Goal: Task Accomplishment & Management: Complete application form

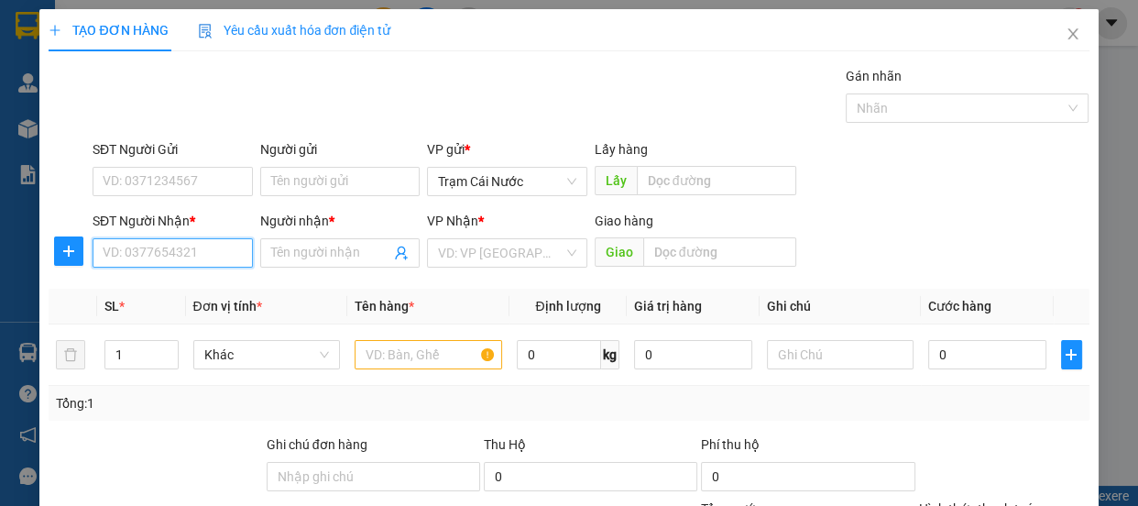
click at [182, 262] on input "SĐT Người Nhận *" at bounding box center [173, 252] width 160 height 29
type input "0906499742"
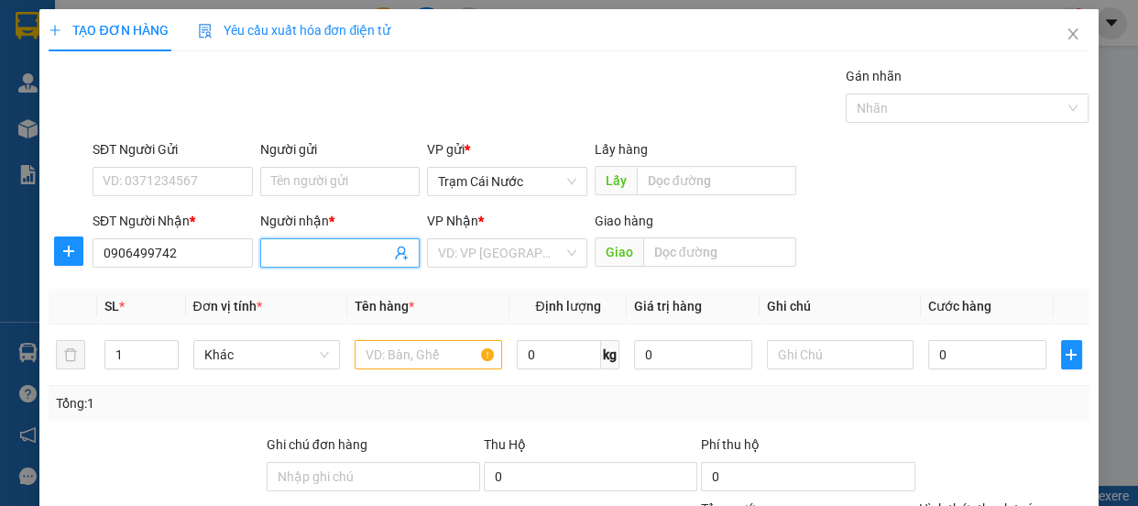
click at [299, 263] on span at bounding box center [340, 252] width 160 height 29
type input "0"
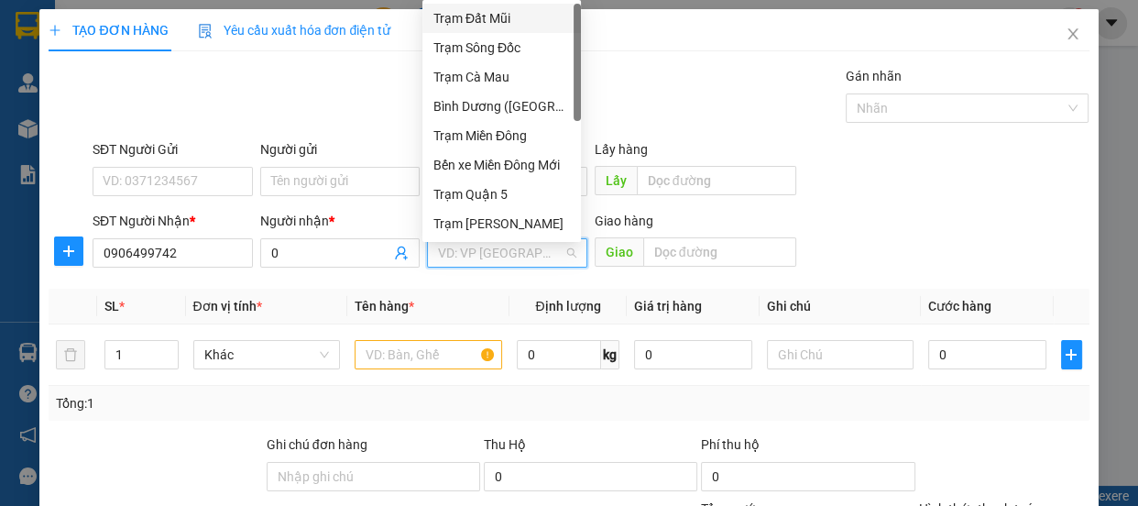
click at [458, 261] on input "search" at bounding box center [501, 252] width 126 height 27
click at [522, 136] on div "Trạm Miền Đông" at bounding box center [502, 136] width 137 height 20
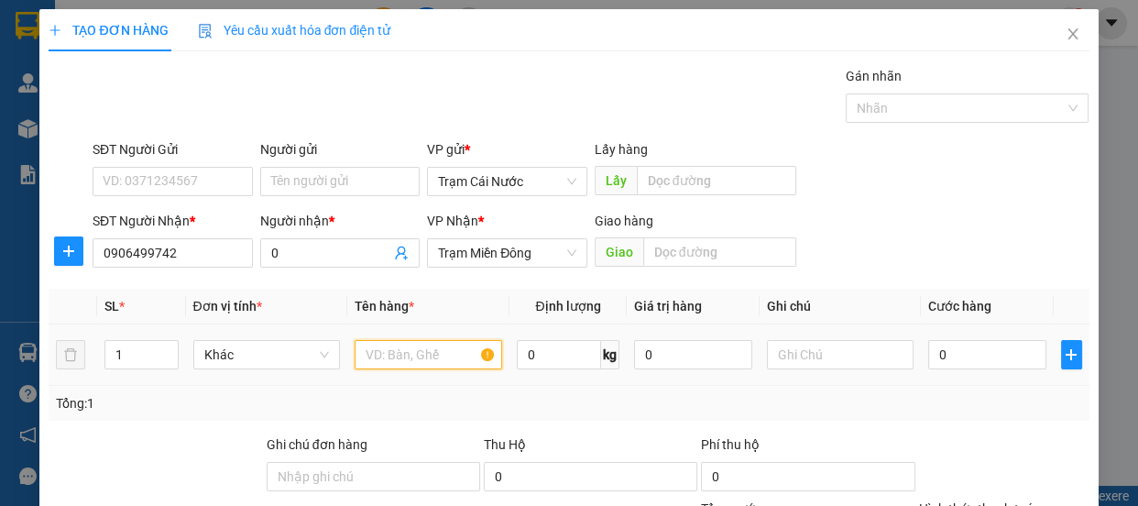
click at [434, 352] on input "text" at bounding box center [429, 354] width 148 height 29
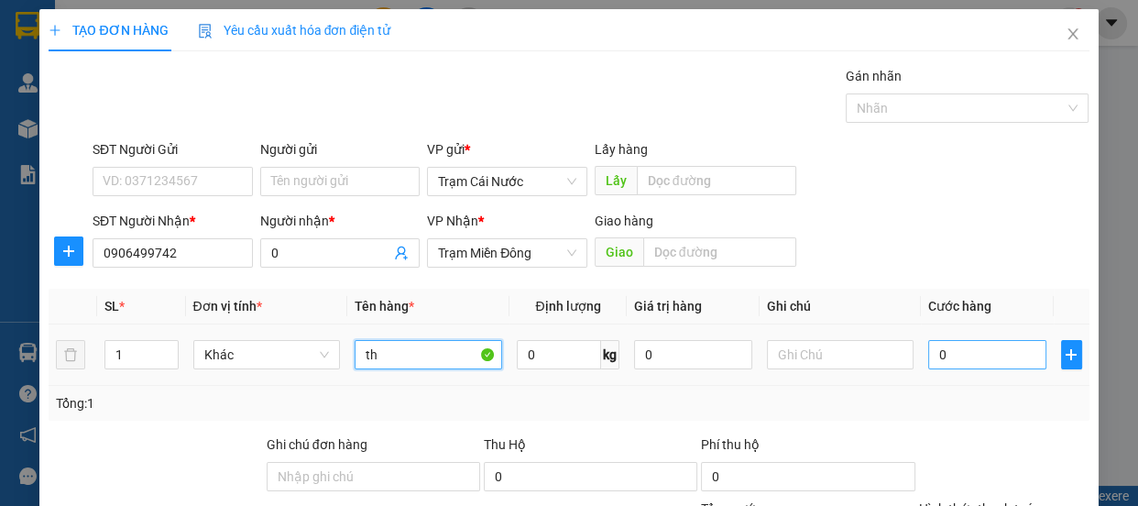
type input "th"
click at [942, 351] on input "0" at bounding box center [987, 354] width 118 height 29
type input "1"
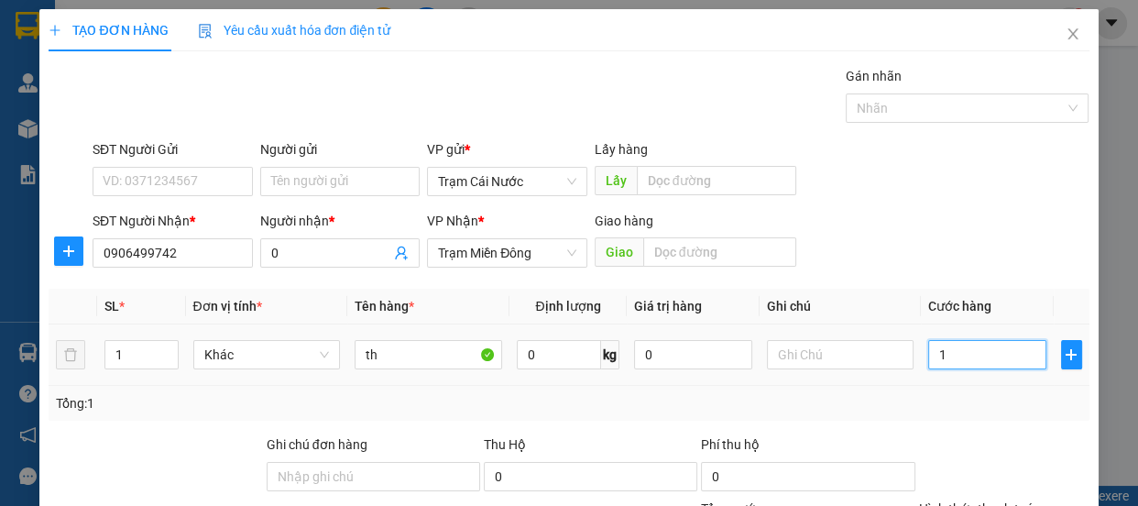
type input "10"
type input "100"
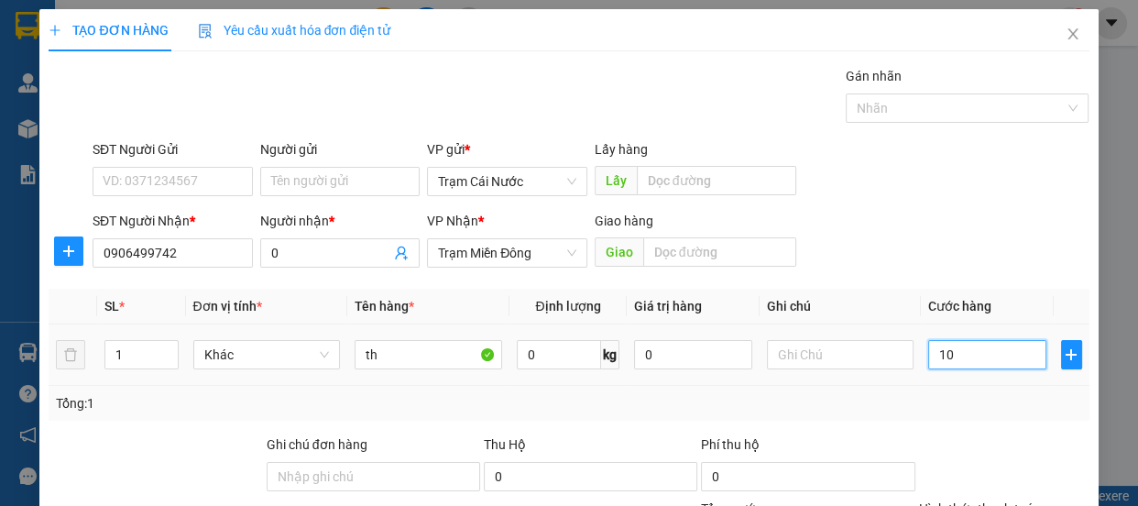
type input "100"
type input "100.000"
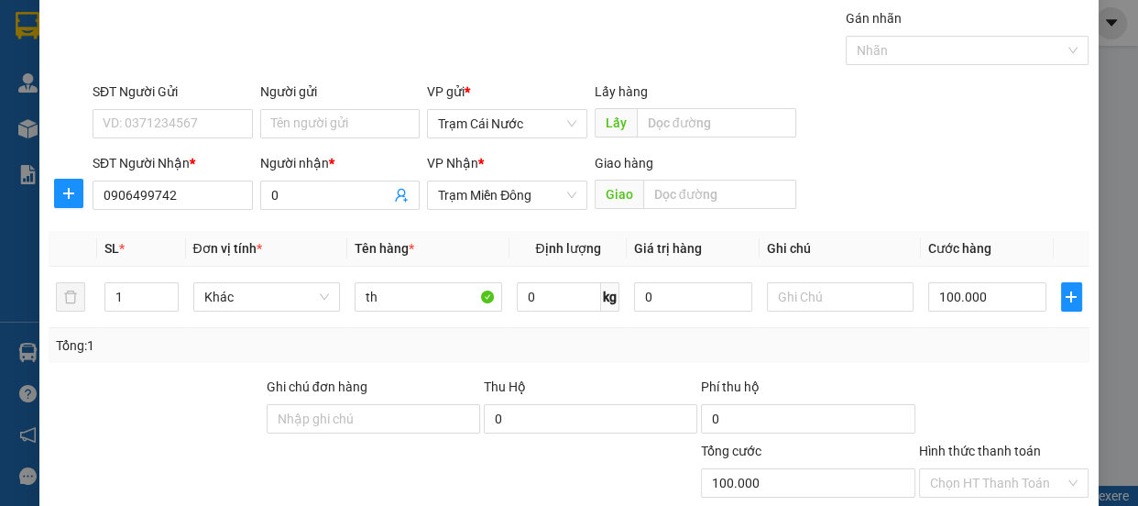
scroll to position [171, 0]
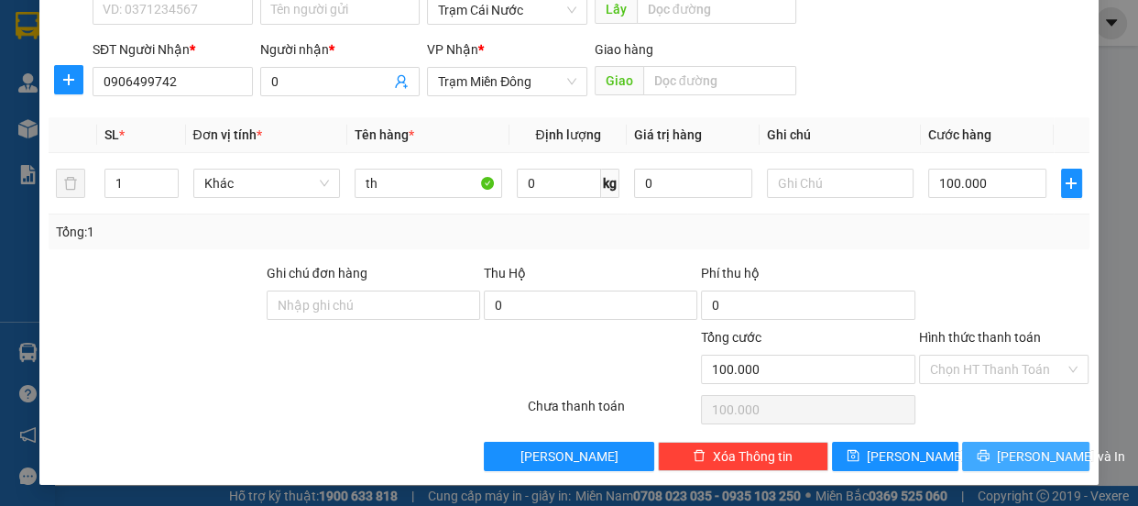
click at [988, 446] on button "[PERSON_NAME] và In" at bounding box center [1025, 456] width 126 height 29
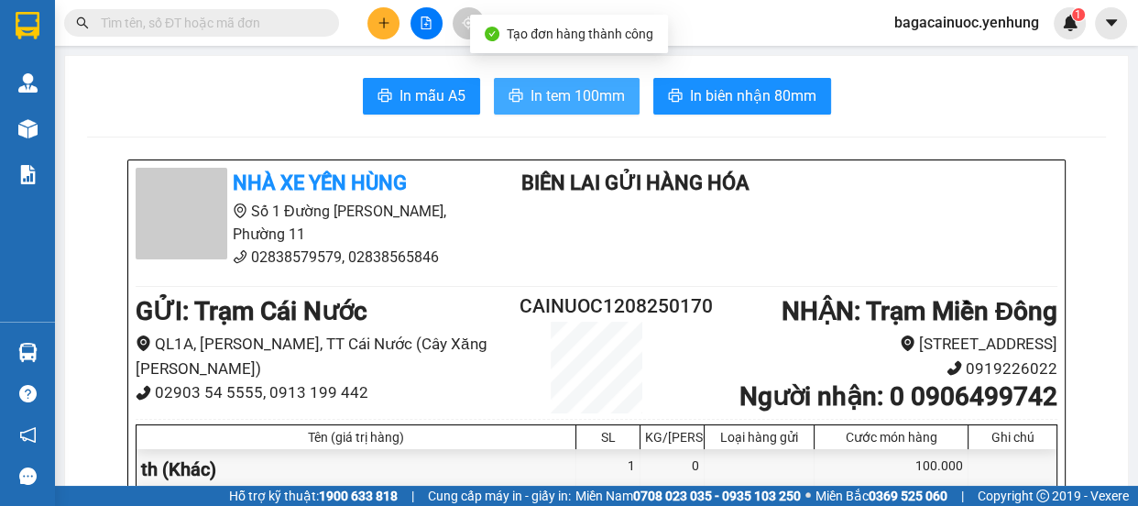
click at [589, 100] on span "In tem 100mm" at bounding box center [578, 95] width 94 height 23
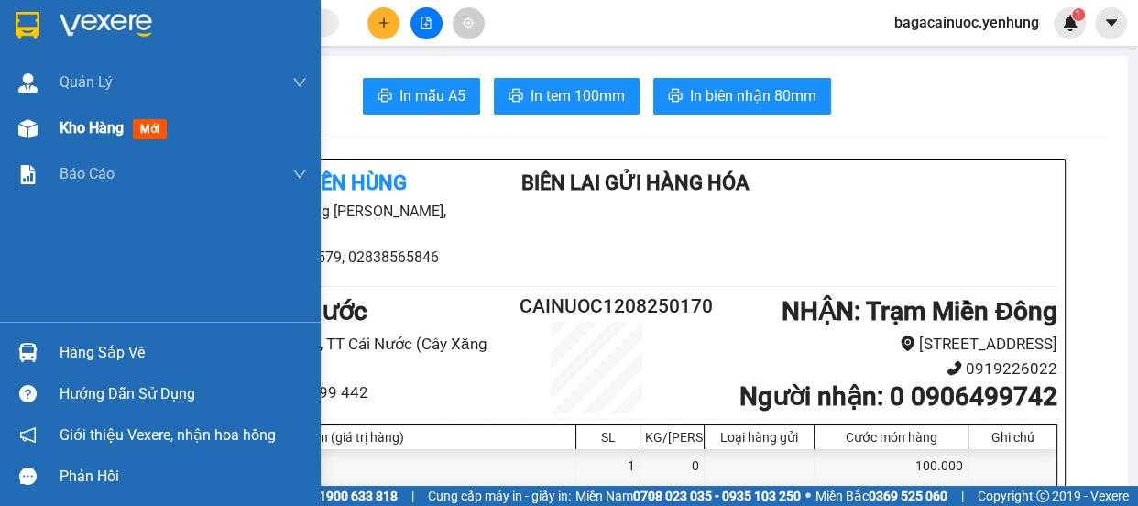
click at [119, 135] on span "Kho hàng" at bounding box center [92, 127] width 64 height 17
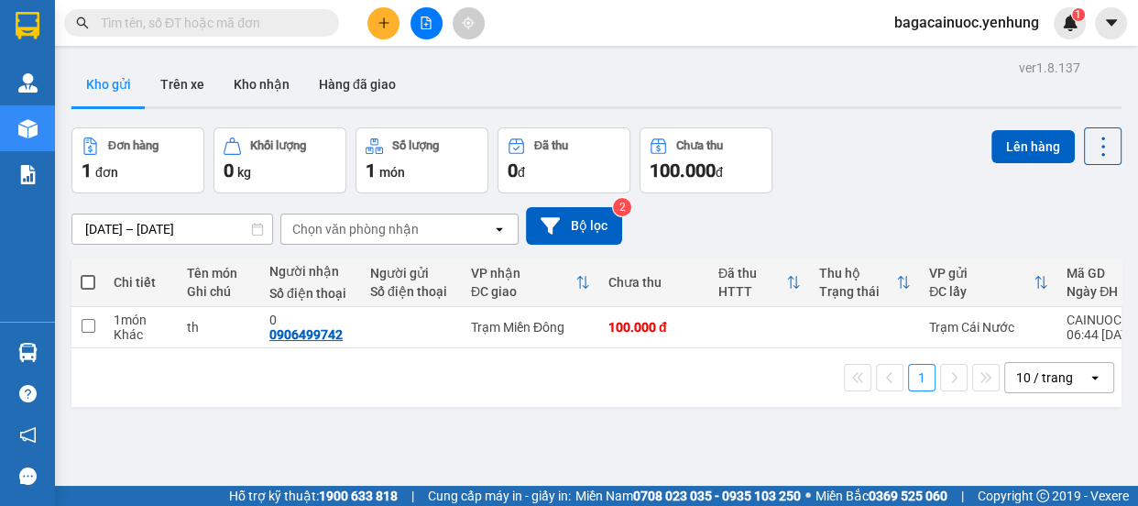
click at [92, 284] on span at bounding box center [88, 282] width 15 height 15
click at [88, 273] on input "checkbox" at bounding box center [88, 273] width 0 height 0
checkbox input "true"
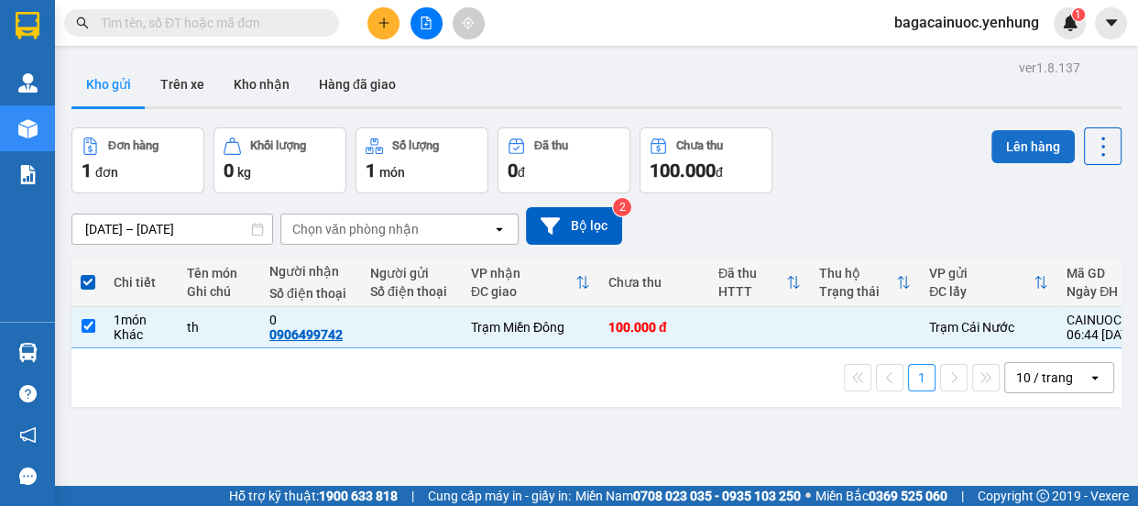
click at [999, 139] on button "Lên hàng" at bounding box center [1033, 146] width 83 height 33
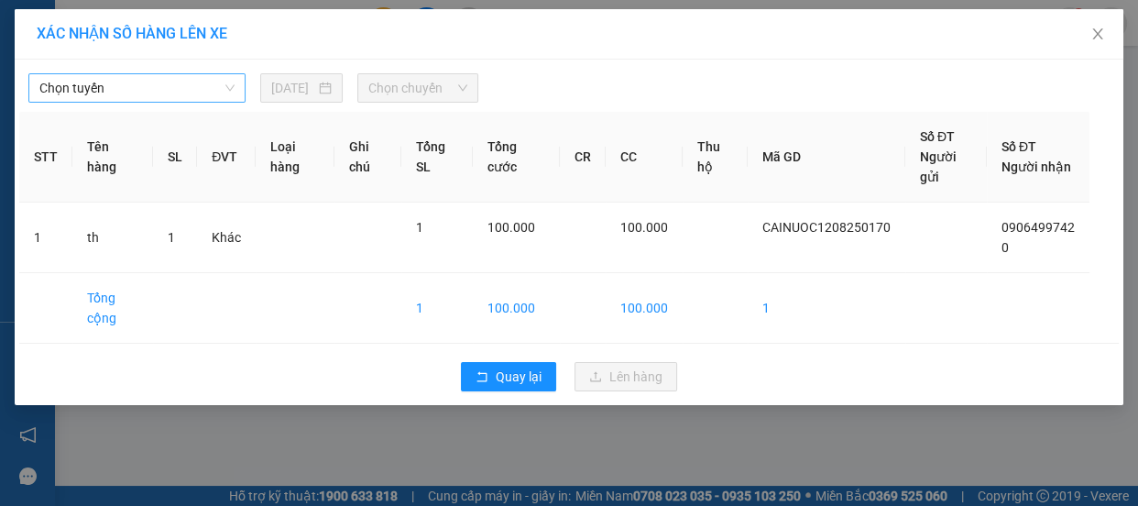
click at [177, 95] on span "Chọn tuyến" at bounding box center [136, 87] width 195 height 27
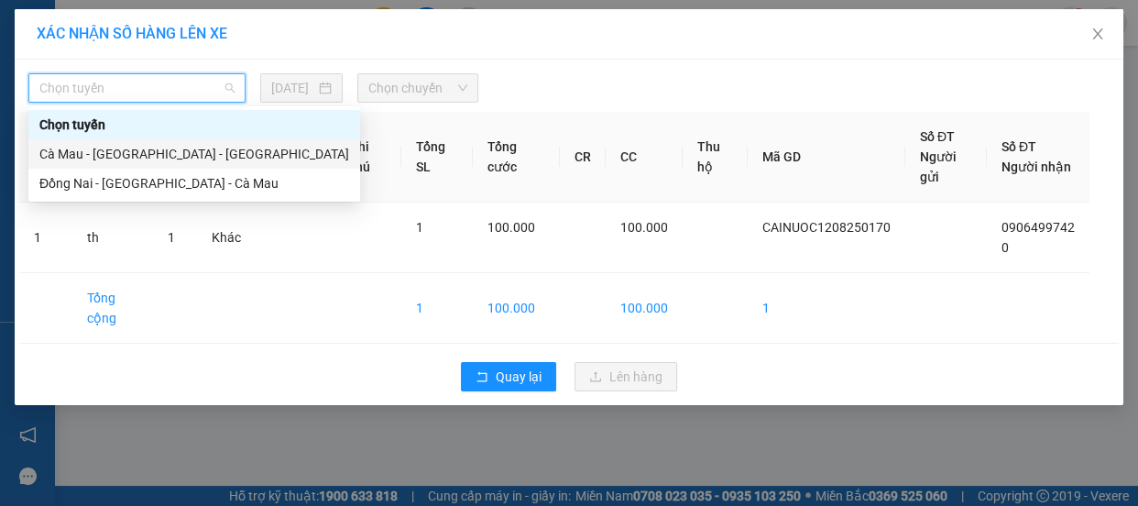
click at [148, 154] on div "Cà Mau - [GEOGRAPHIC_DATA] - [GEOGRAPHIC_DATA]" at bounding box center [194, 154] width 310 height 20
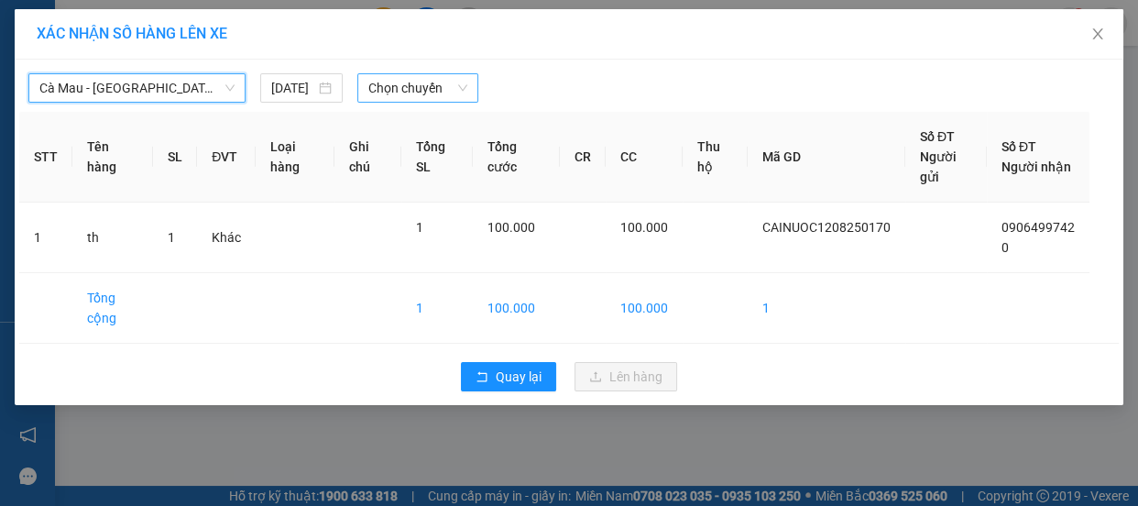
click at [424, 77] on span "Chọn chuyến" at bounding box center [417, 87] width 99 height 27
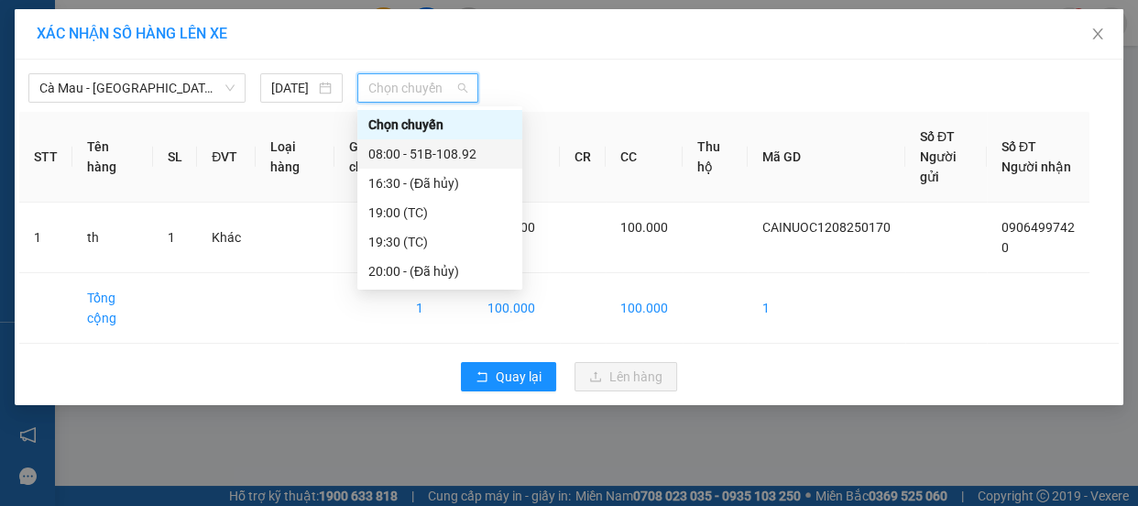
click at [430, 150] on div "08:00 - 51B-108.92" at bounding box center [439, 154] width 143 height 20
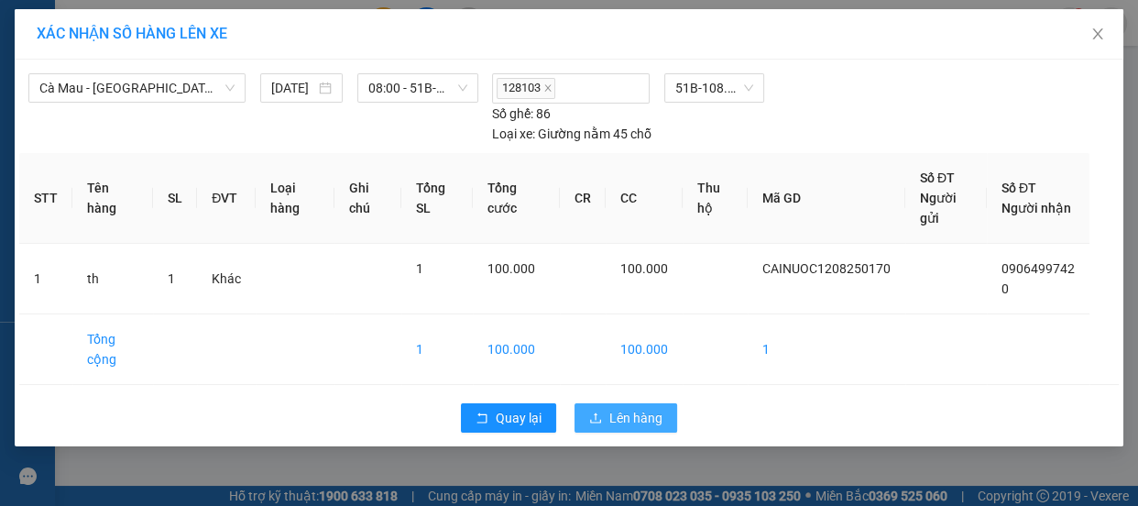
click at [619, 408] on span "Lên hàng" at bounding box center [635, 418] width 53 height 20
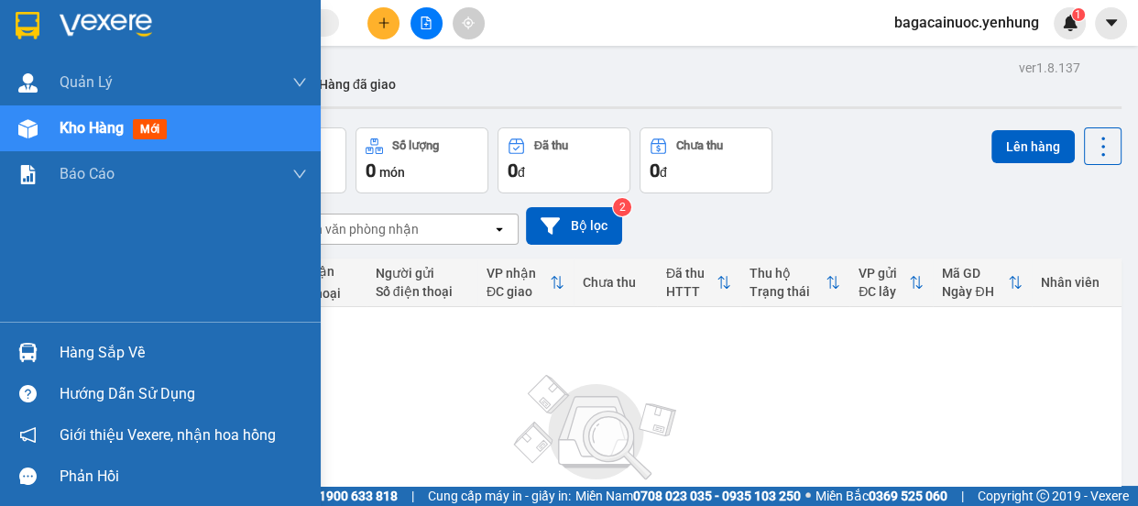
click at [100, 139] on div "Kho hàng mới" at bounding box center [183, 128] width 247 height 46
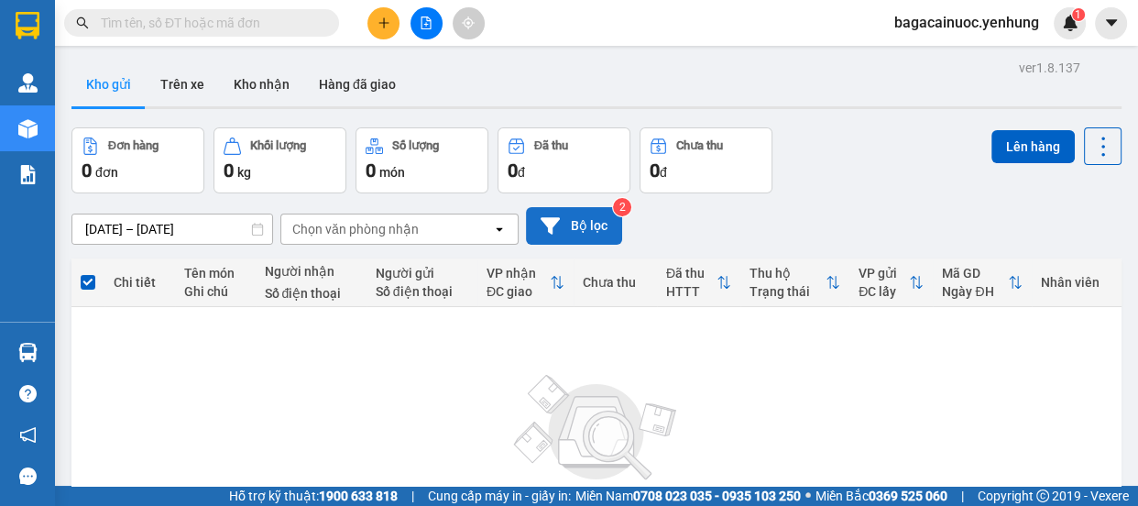
click at [569, 227] on button "Bộ lọc" at bounding box center [574, 226] width 96 height 38
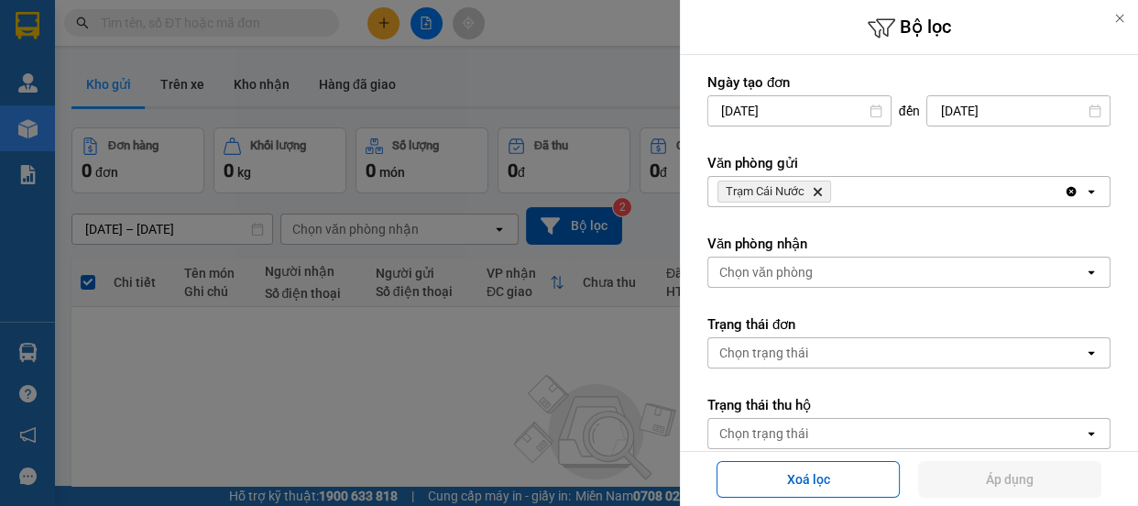
click at [865, 198] on div "Trạm Cái Nước Delete" at bounding box center [886, 191] width 356 height 29
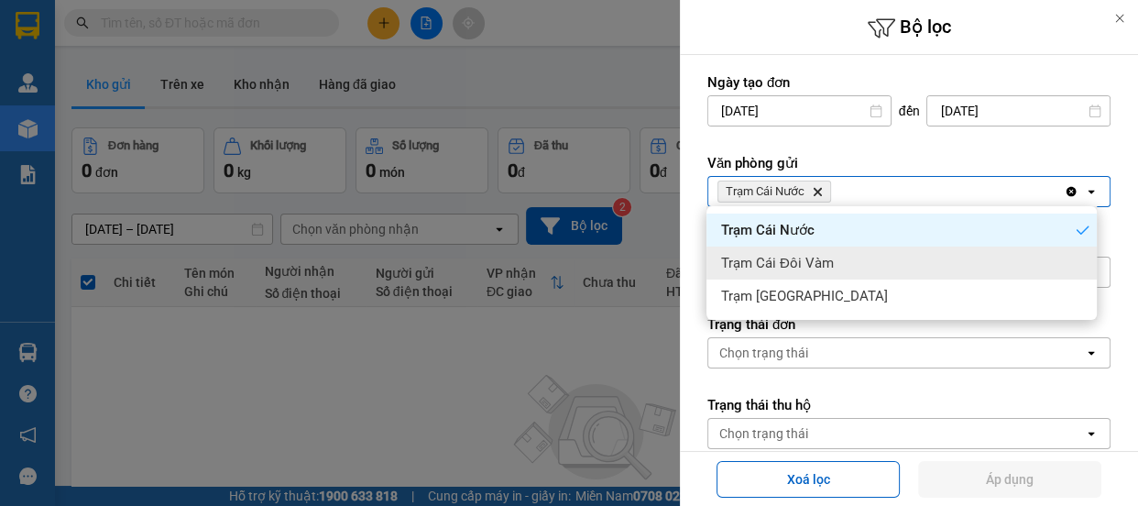
click at [836, 269] on div "Trạm Cái Đôi Vàm" at bounding box center [902, 263] width 390 height 33
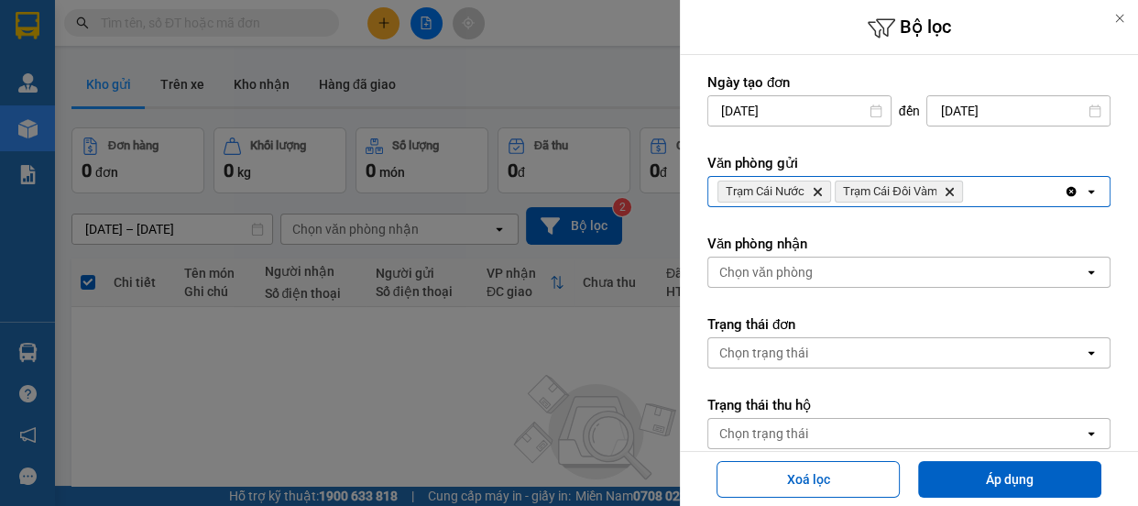
click at [999, 188] on div "Trạm Cái Nước Delete Trạm Cái Đôi Vàm Delete" at bounding box center [886, 191] width 356 height 29
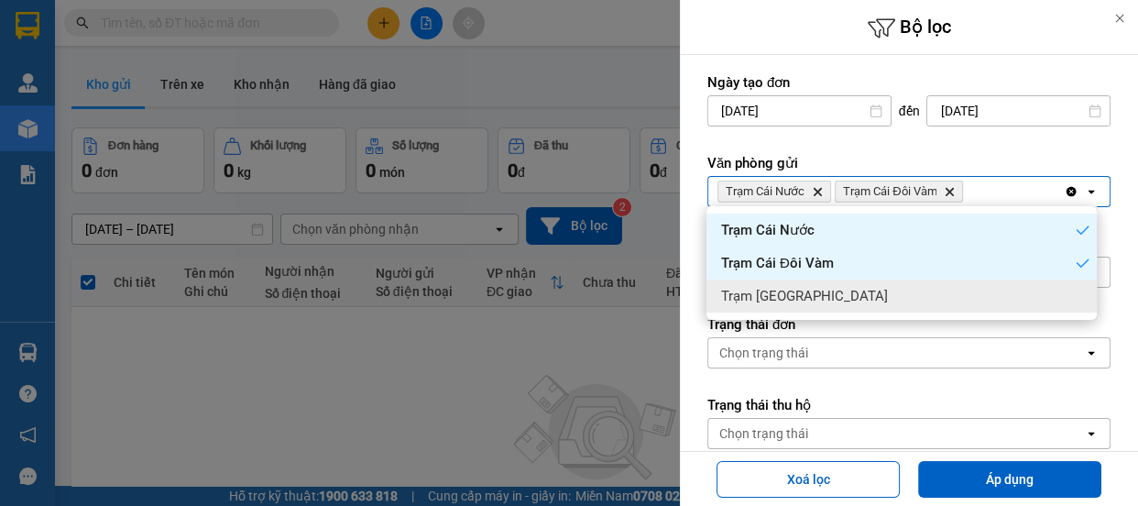
click at [841, 304] on div "Trạm [GEOGRAPHIC_DATA]" at bounding box center [902, 296] width 390 height 33
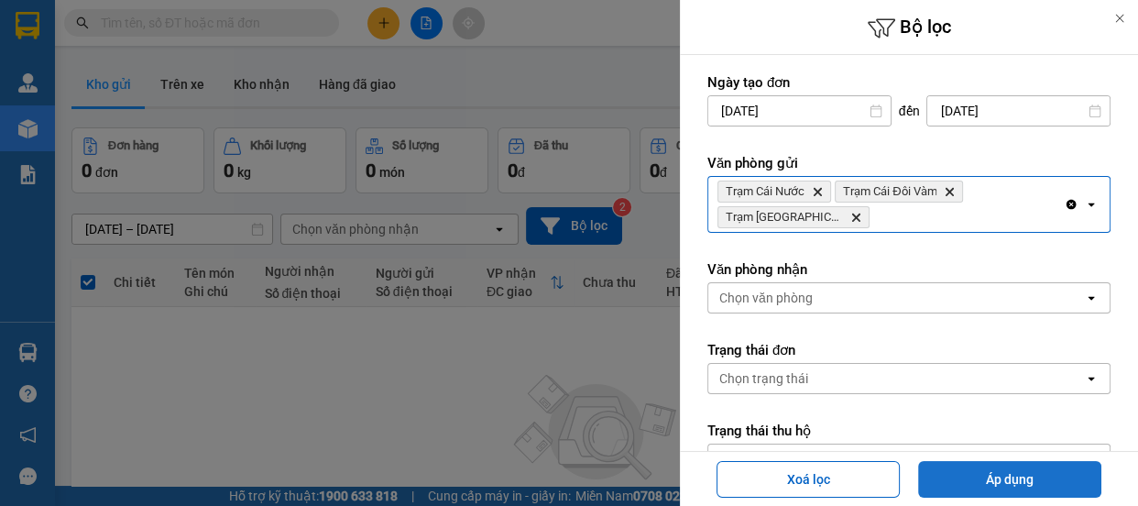
click at [1008, 477] on button "Áp dụng" at bounding box center [1009, 479] width 183 height 37
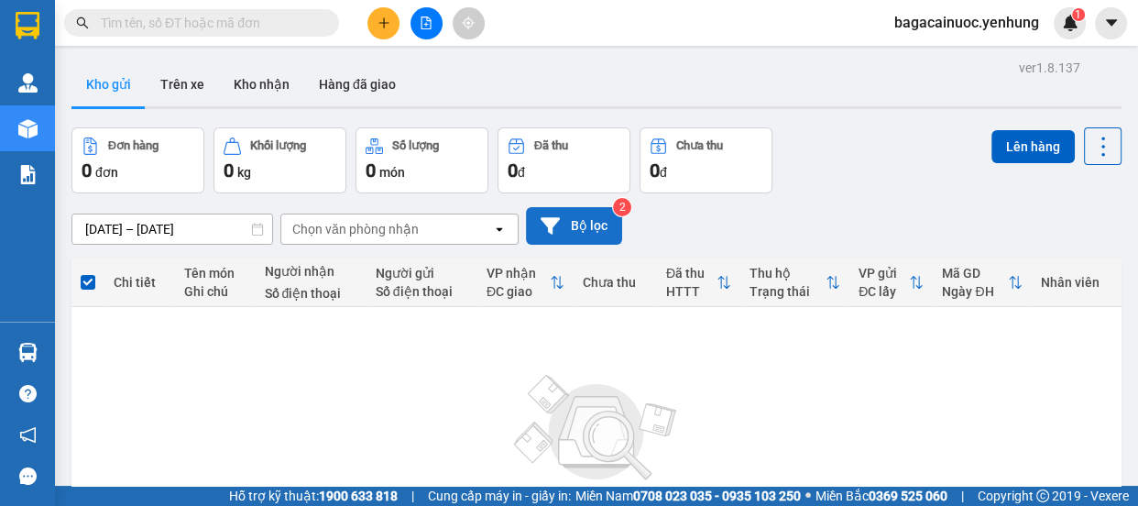
click at [588, 234] on button "Bộ lọc" at bounding box center [574, 226] width 96 height 38
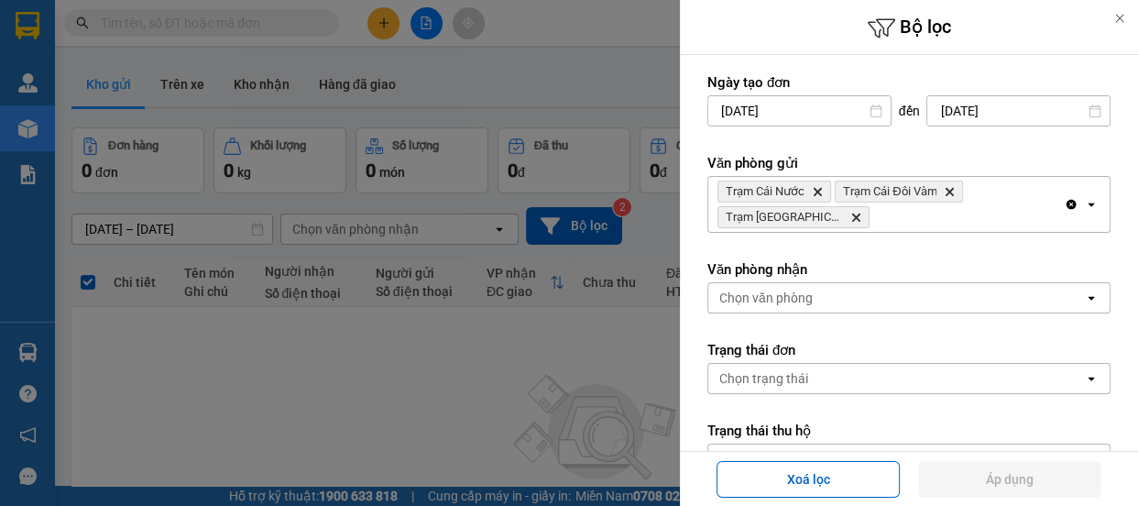
click at [520, 338] on div at bounding box center [569, 253] width 1138 height 506
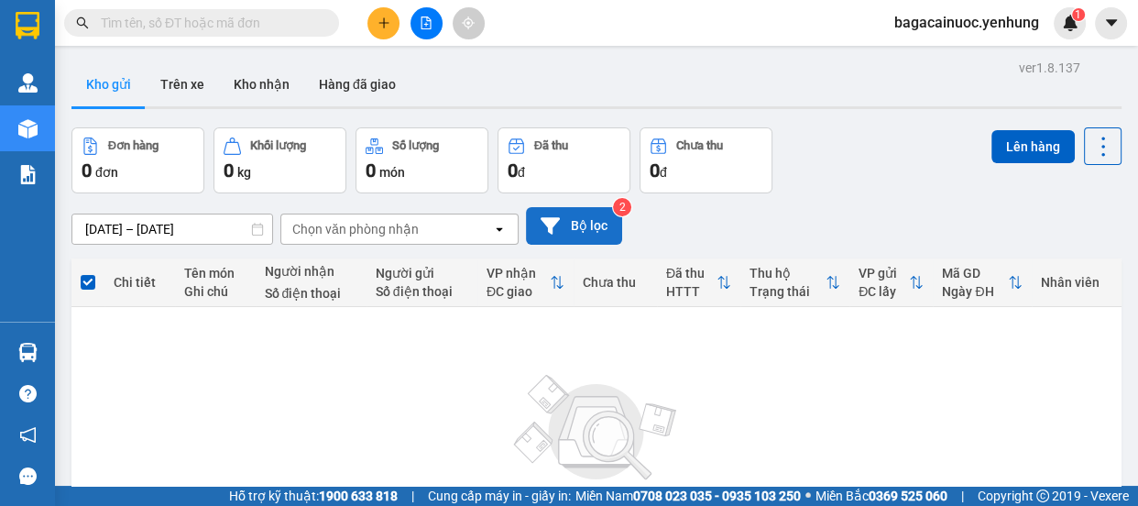
click at [591, 220] on button "Bộ lọc" at bounding box center [574, 226] width 96 height 38
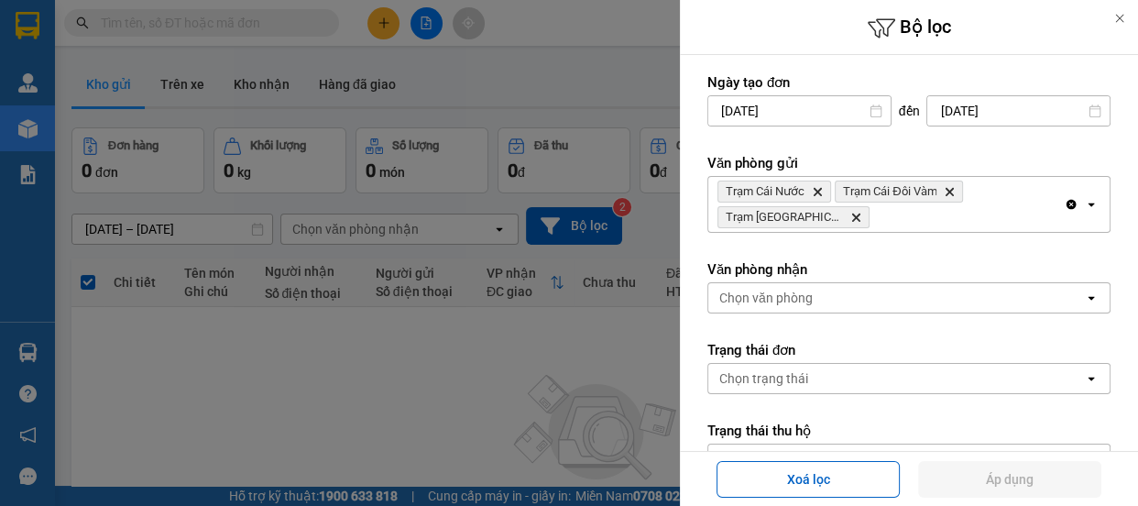
click at [497, 350] on div at bounding box center [569, 253] width 1138 height 506
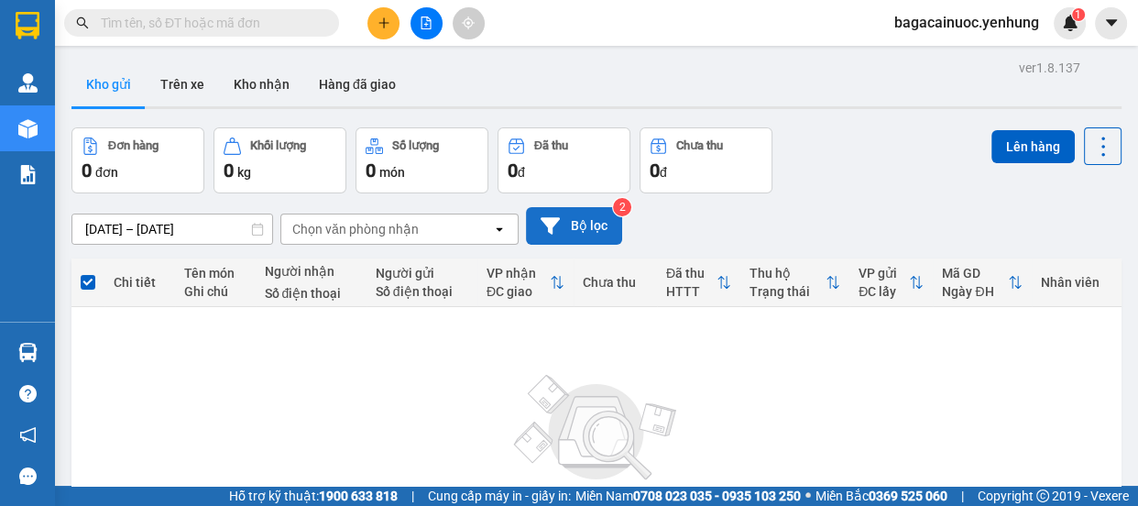
click at [595, 224] on button "Bộ lọc" at bounding box center [574, 226] width 96 height 38
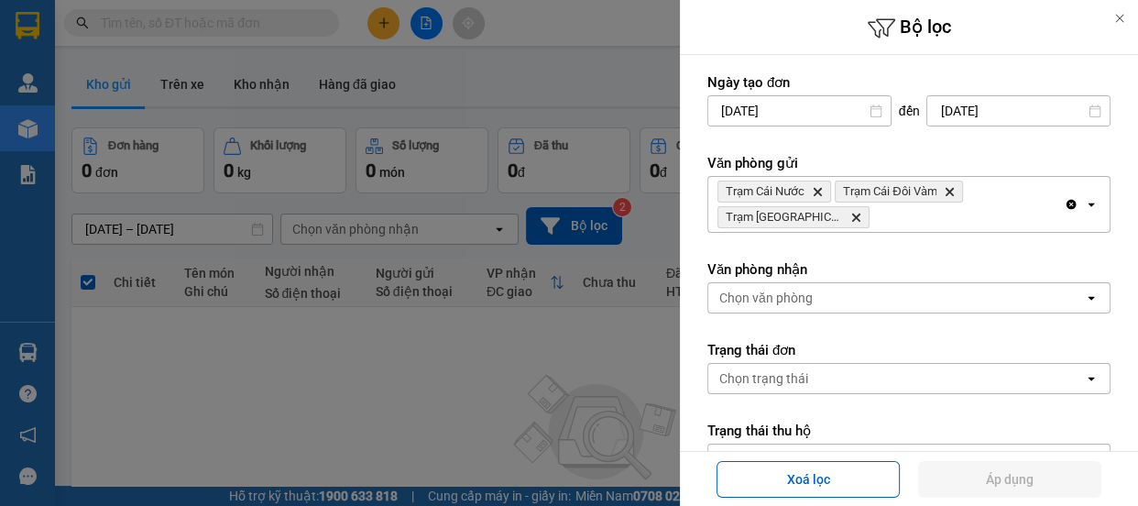
click at [516, 335] on div at bounding box center [569, 253] width 1138 height 506
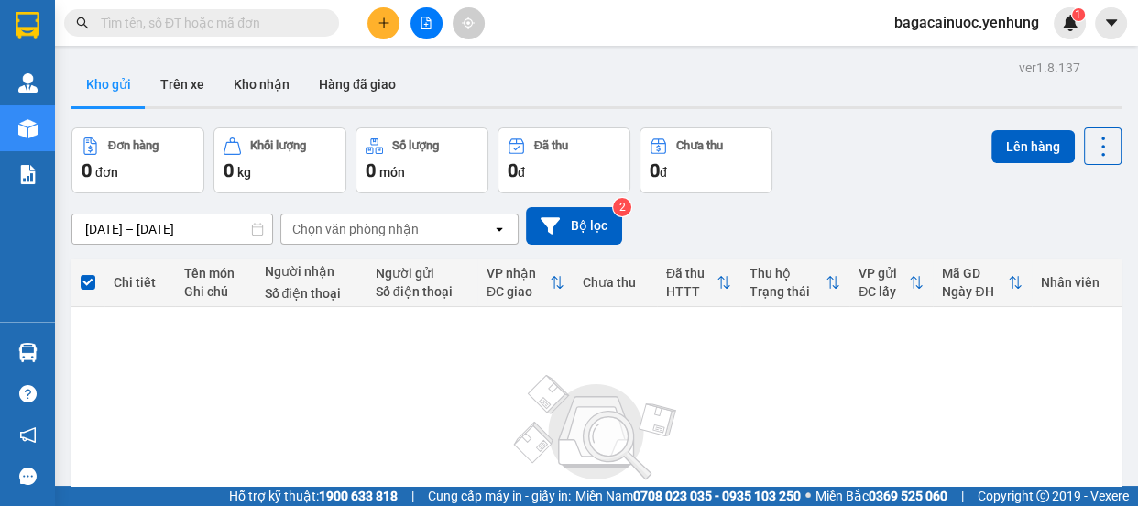
click at [424, 27] on icon "file-add" at bounding box center [426, 22] width 13 height 13
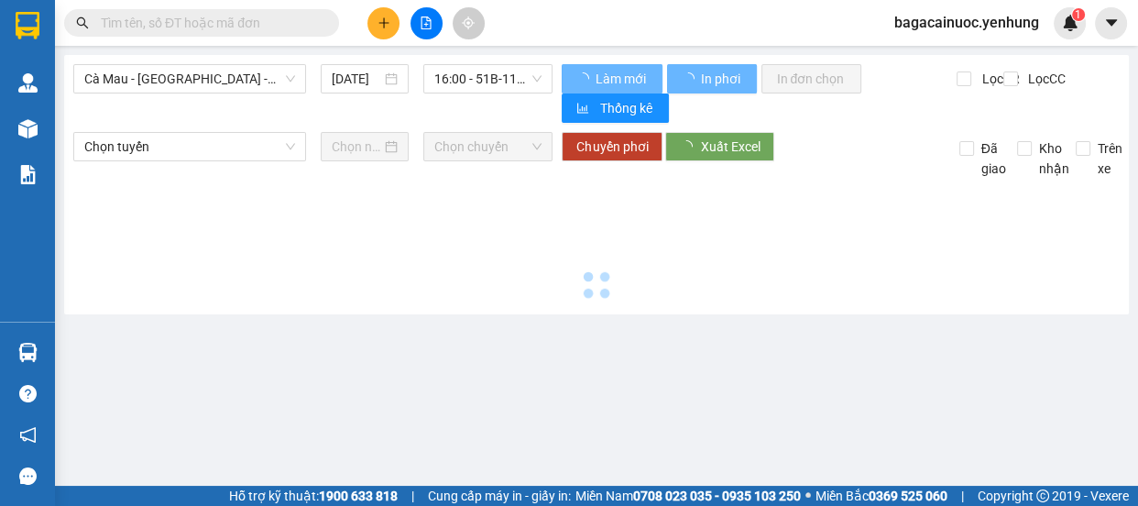
type input "[DATE]"
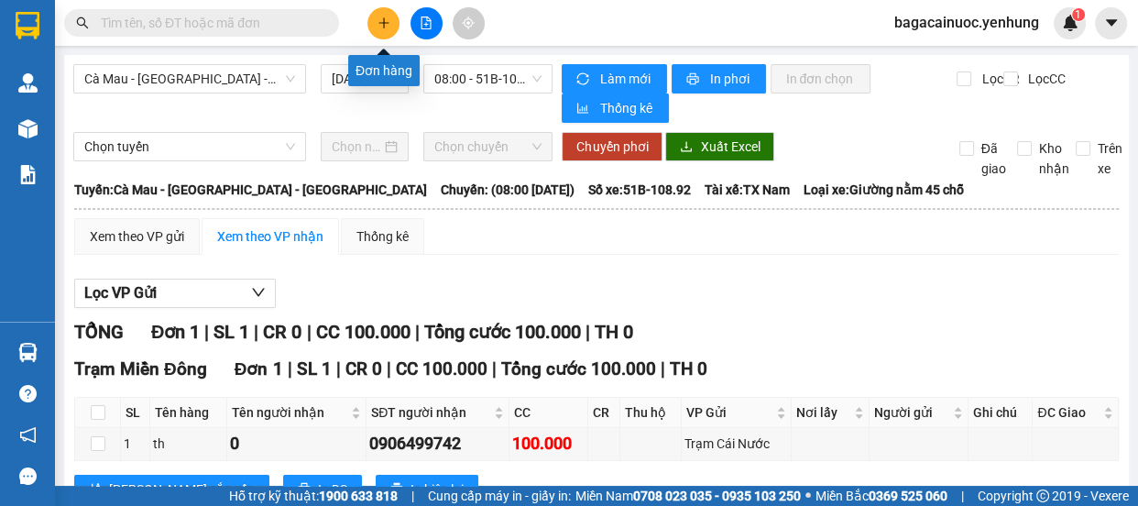
click at [373, 18] on button at bounding box center [384, 23] width 32 height 32
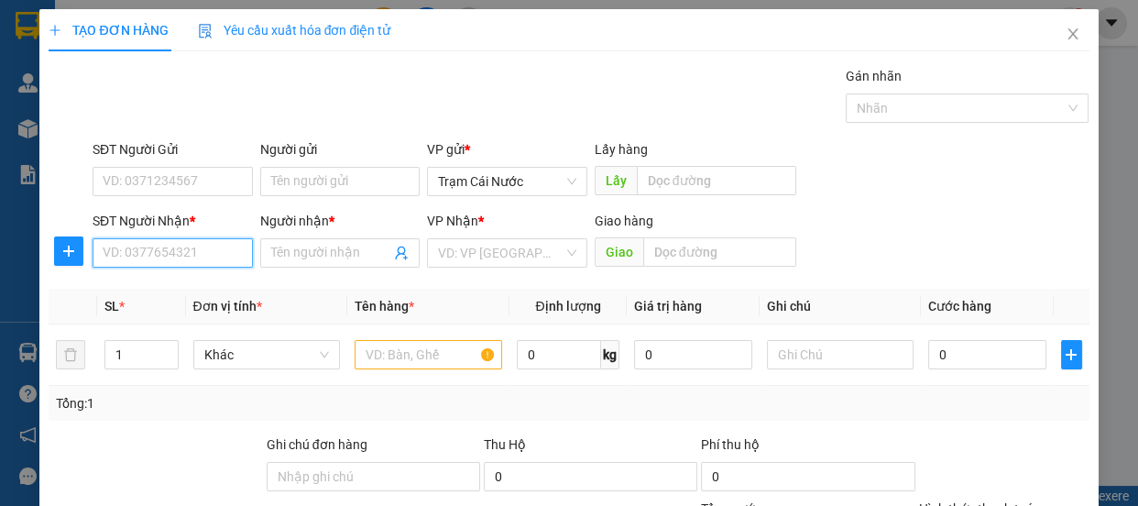
click at [201, 249] on input "SĐT Người Nhận *" at bounding box center [173, 252] width 160 height 29
type input "0966259069"
click at [154, 289] on div "0966259069 - a" at bounding box center [171, 290] width 137 height 20
type input "a"
type input "100.000"
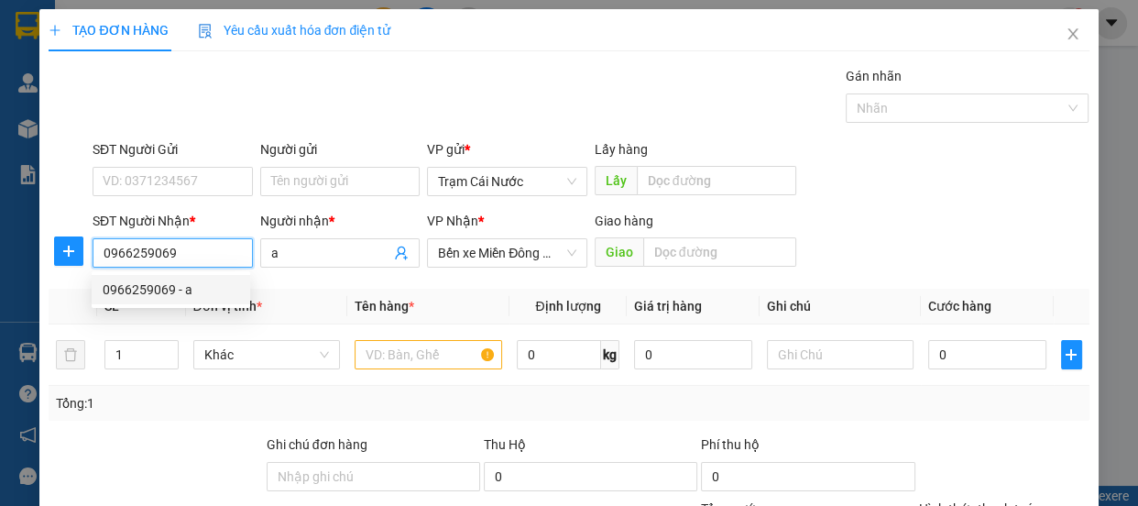
type input "100.000"
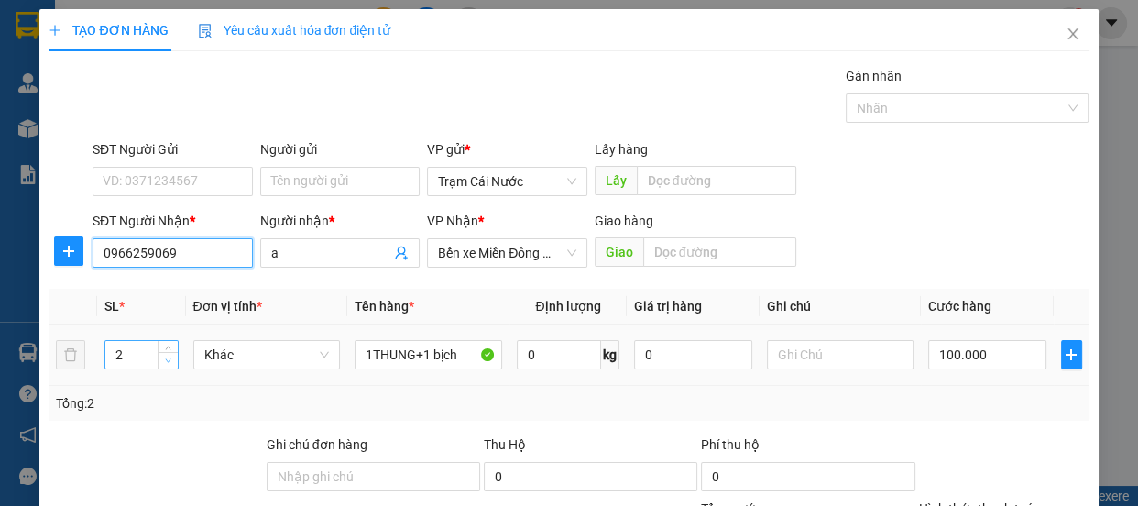
type input "0966259069"
click at [158, 358] on span "Decrease Value" at bounding box center [168, 360] width 20 height 16
type input "1"
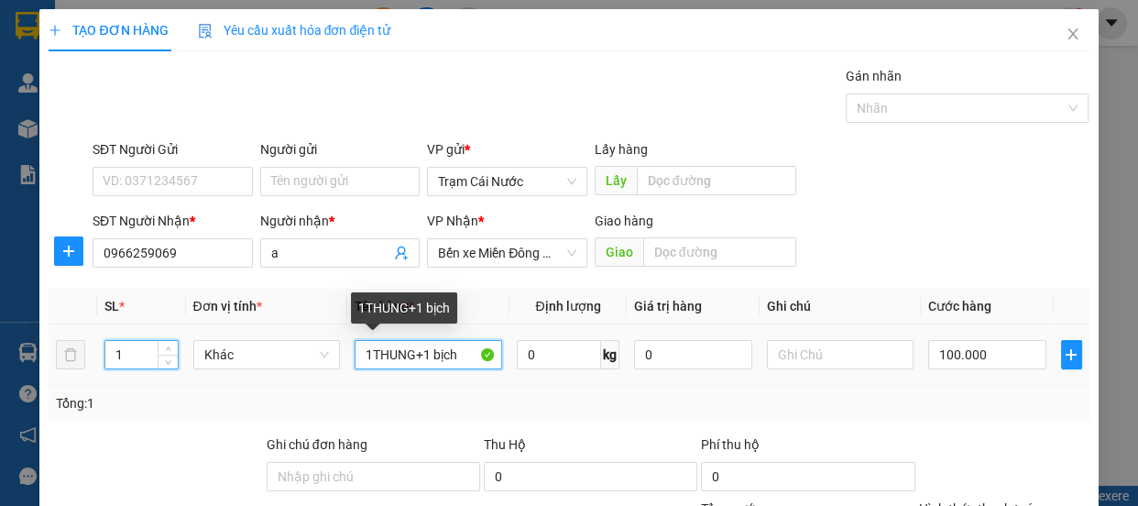
click at [459, 357] on input "1THUNG+1 bịch" at bounding box center [429, 354] width 148 height 29
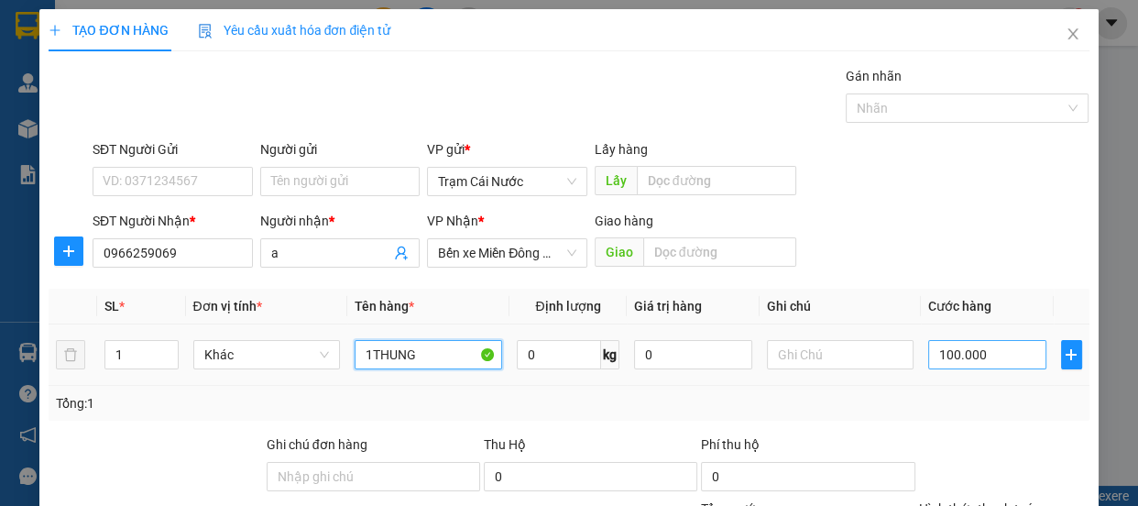
type input "1THUNG"
click at [1005, 366] on input "100.000" at bounding box center [987, 354] width 118 height 29
type input "0"
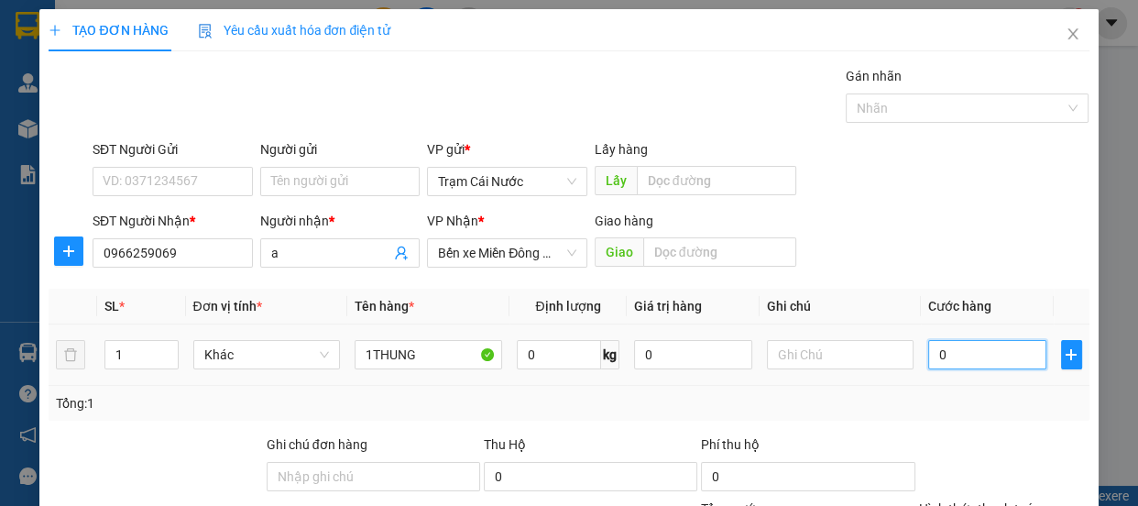
click at [928, 364] on input "0" at bounding box center [987, 354] width 118 height 29
type input "80"
type input "80.000"
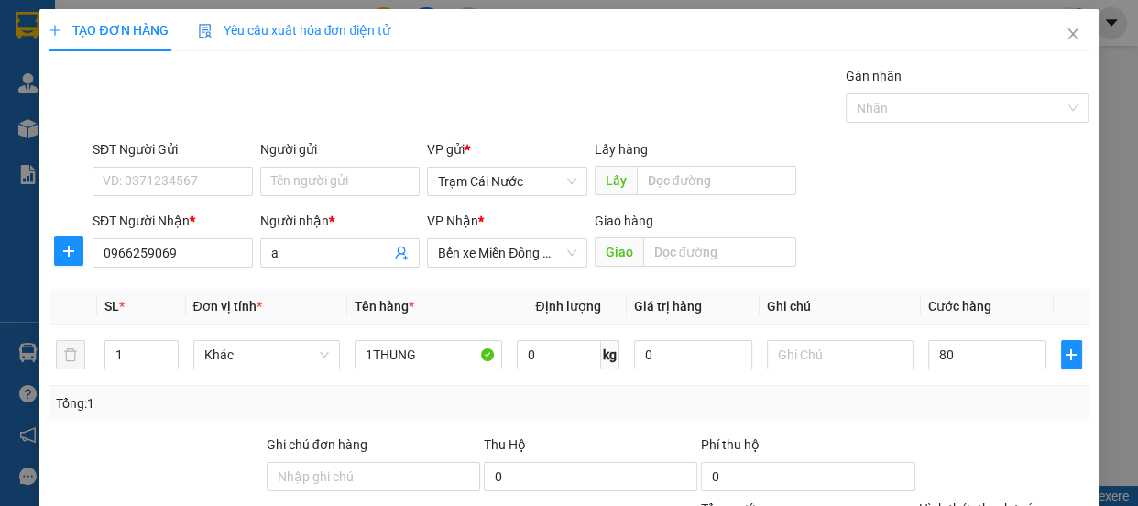
type input "80.000"
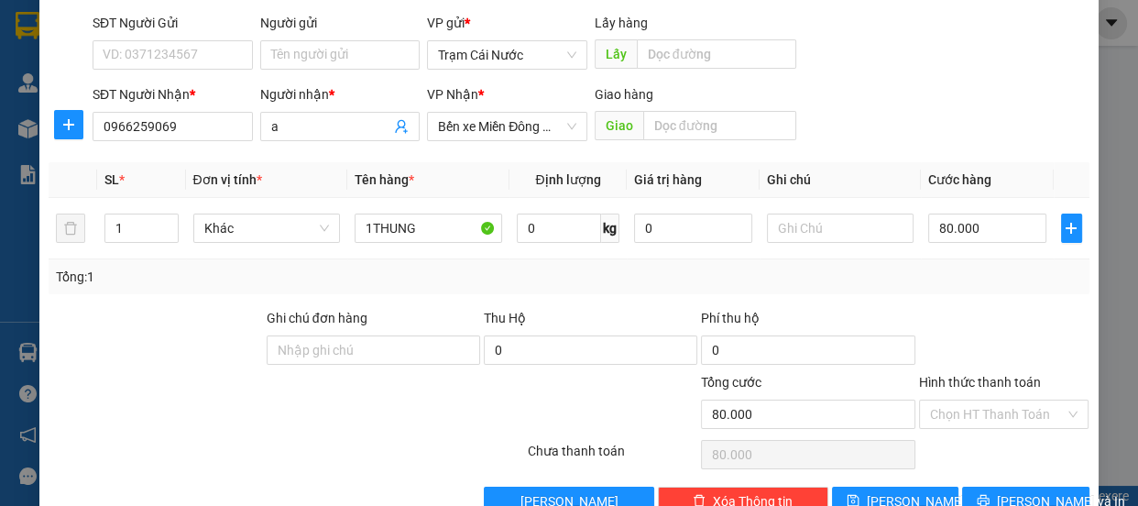
scroll to position [171, 0]
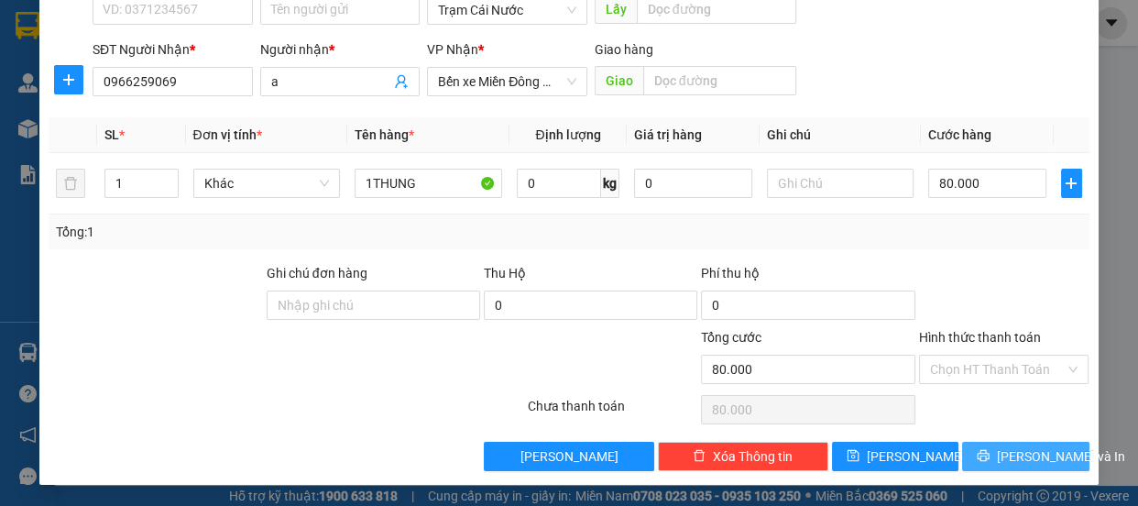
click at [1023, 456] on span "[PERSON_NAME] và In" at bounding box center [1061, 456] width 128 height 20
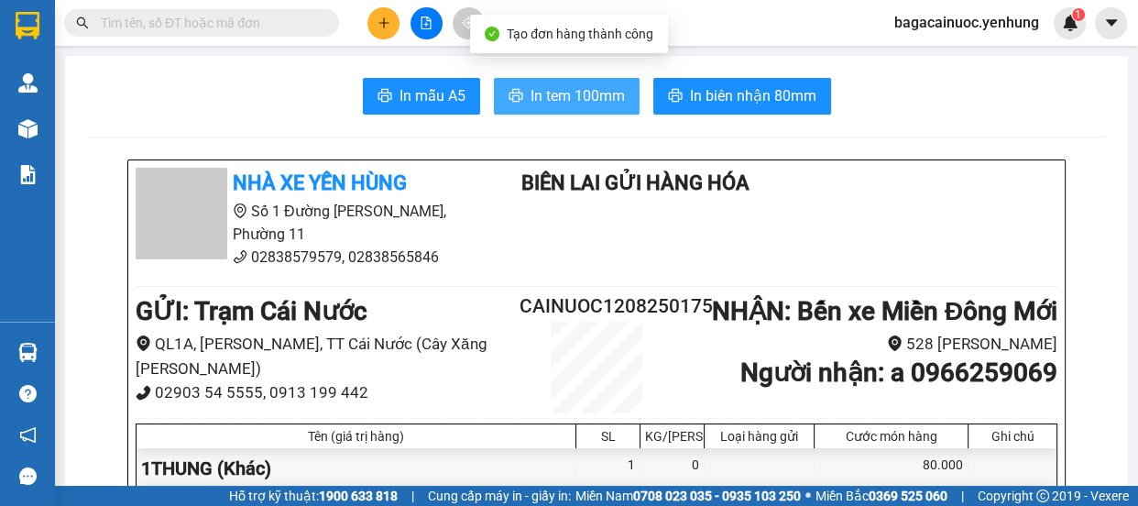
click at [554, 92] on span "In tem 100mm" at bounding box center [578, 95] width 94 height 23
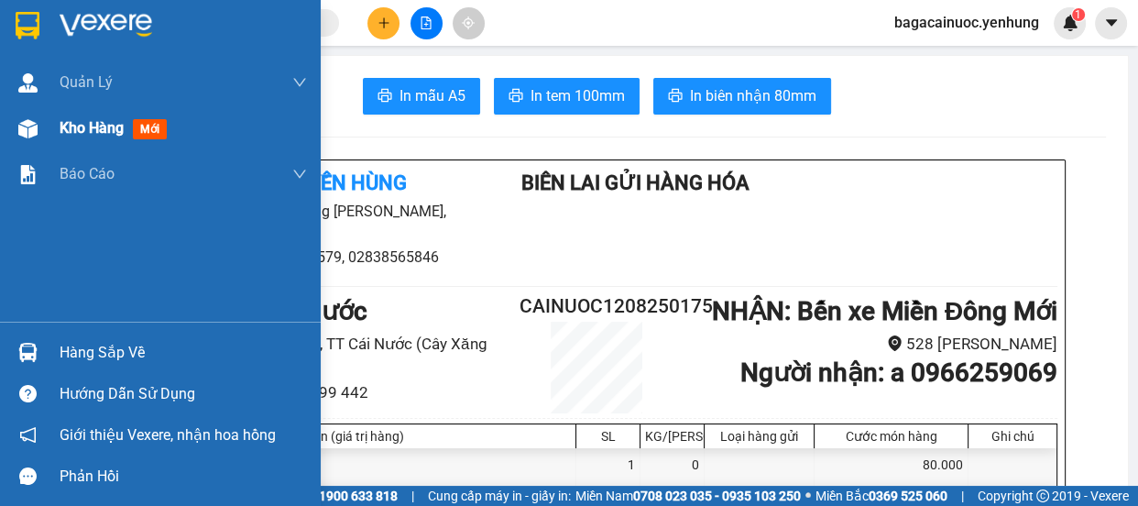
click at [87, 136] on span "Kho hàng" at bounding box center [92, 127] width 64 height 17
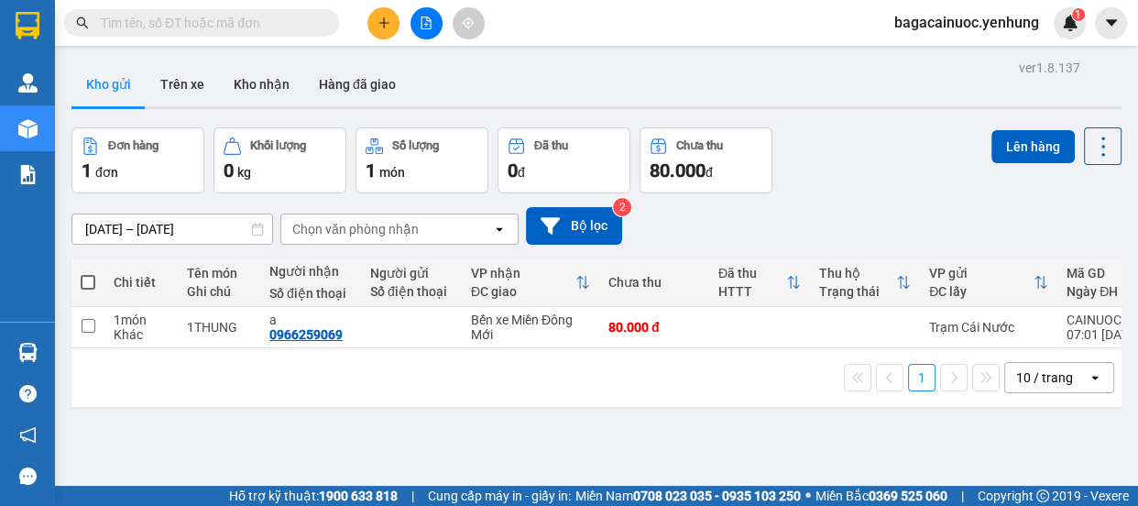
click at [82, 290] on label at bounding box center [88, 282] width 15 height 18
click at [88, 273] on input "checkbox" at bounding box center [88, 273] width 0 height 0
checkbox input "true"
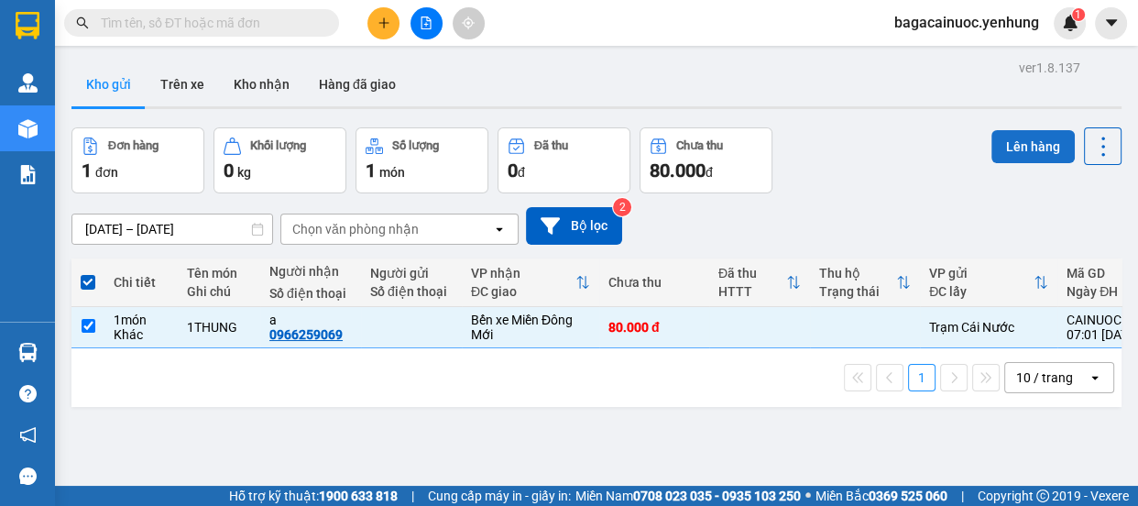
click at [1004, 155] on button "Lên hàng" at bounding box center [1033, 146] width 83 height 33
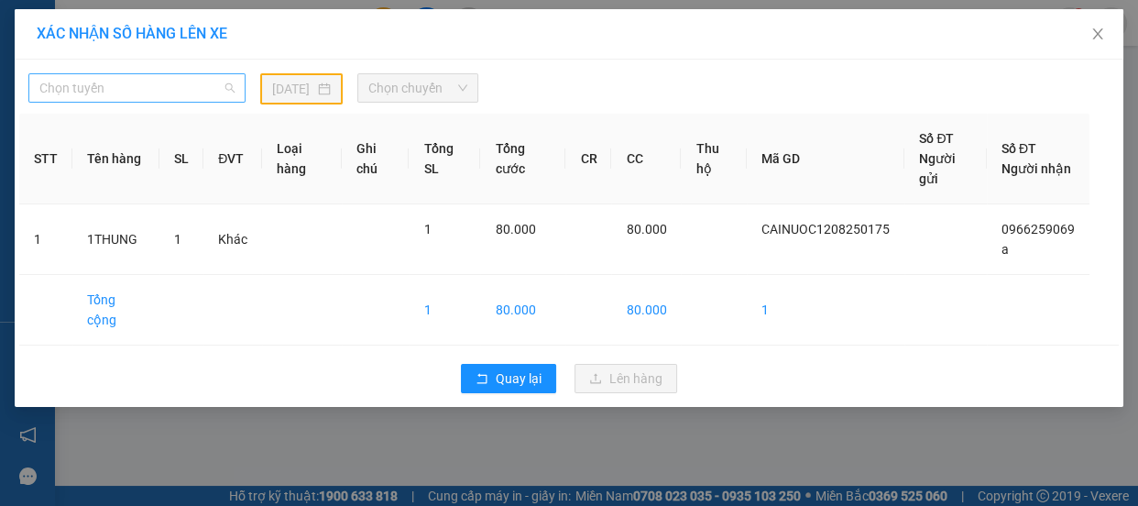
click at [137, 98] on span "Chọn tuyến" at bounding box center [136, 87] width 195 height 27
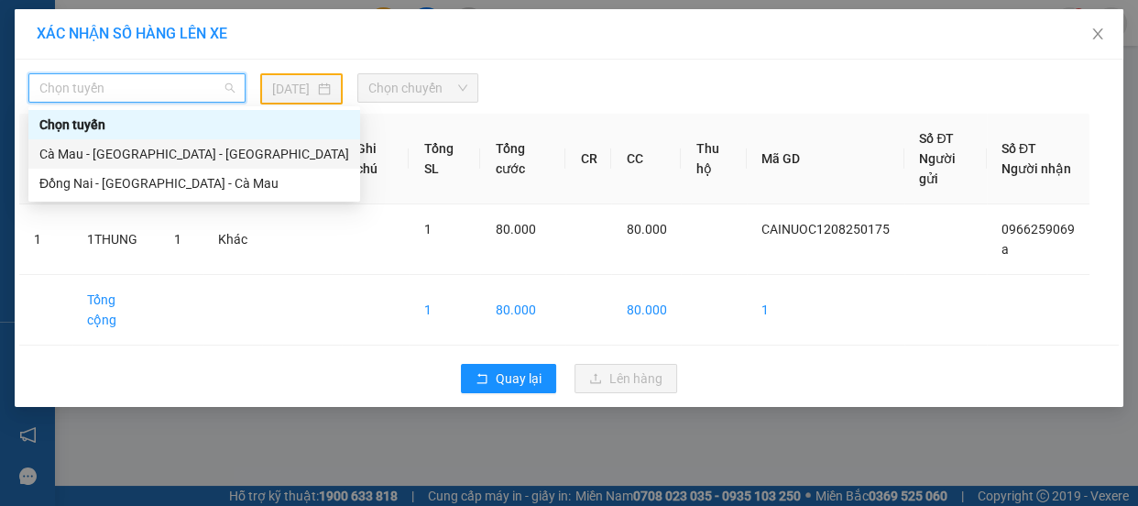
click at [144, 156] on div "Cà Mau - [GEOGRAPHIC_DATA] - [GEOGRAPHIC_DATA]" at bounding box center [194, 154] width 310 height 20
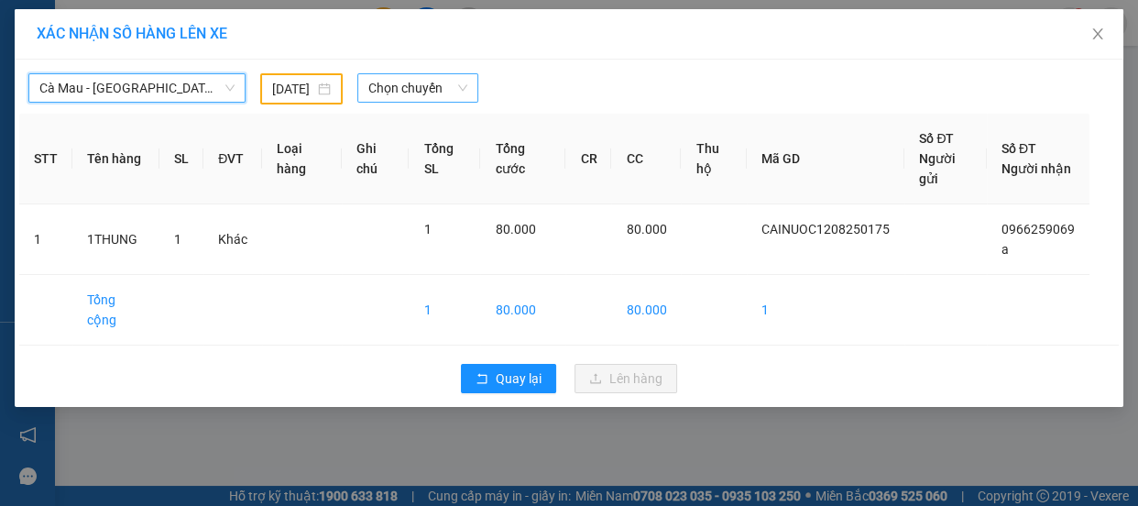
click at [419, 93] on span "Chọn chuyến" at bounding box center [417, 87] width 99 height 27
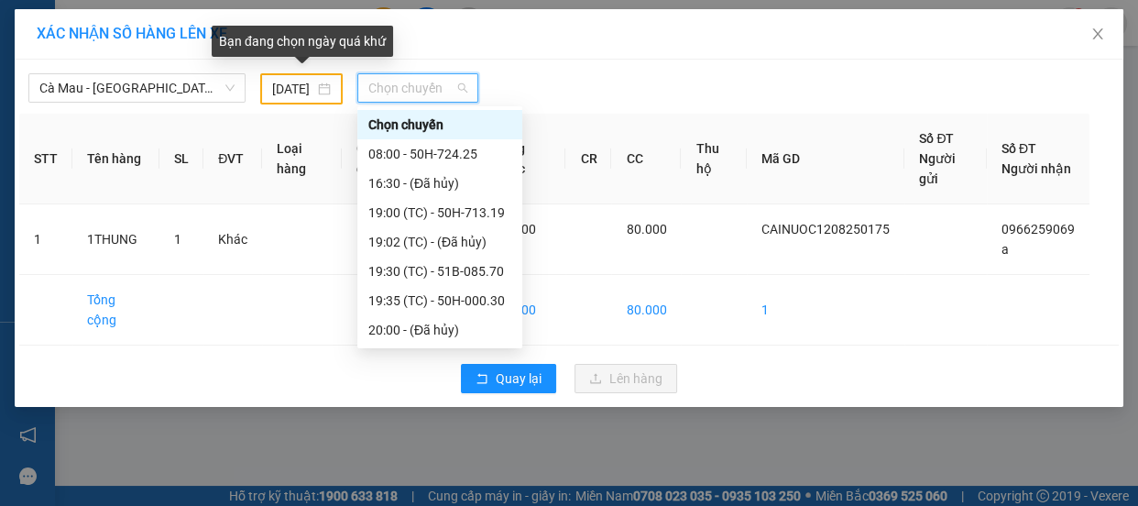
click at [286, 94] on input "[DATE]" at bounding box center [293, 89] width 42 height 20
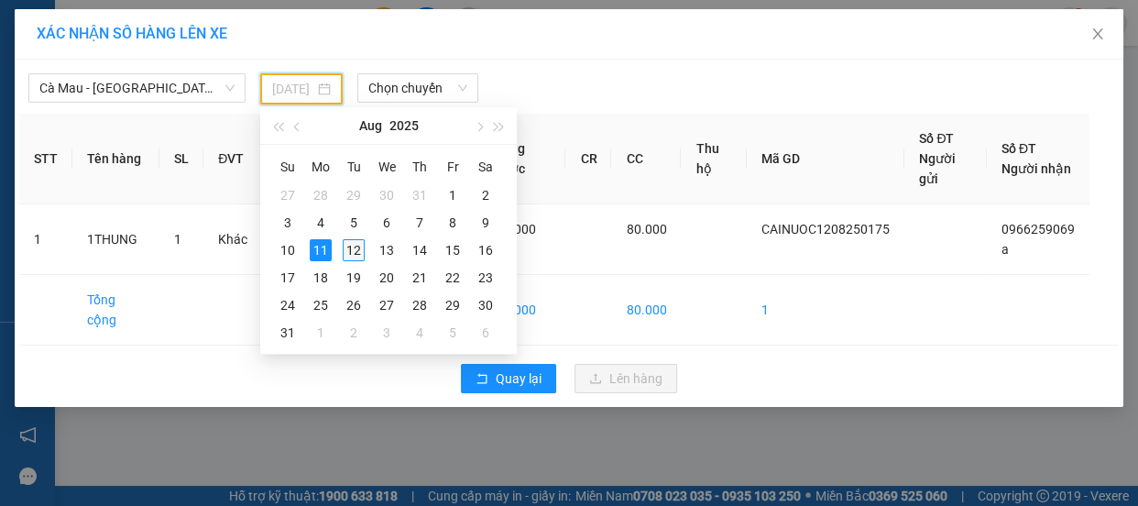
click at [352, 247] on div "12" at bounding box center [354, 250] width 22 height 22
type input "[DATE]"
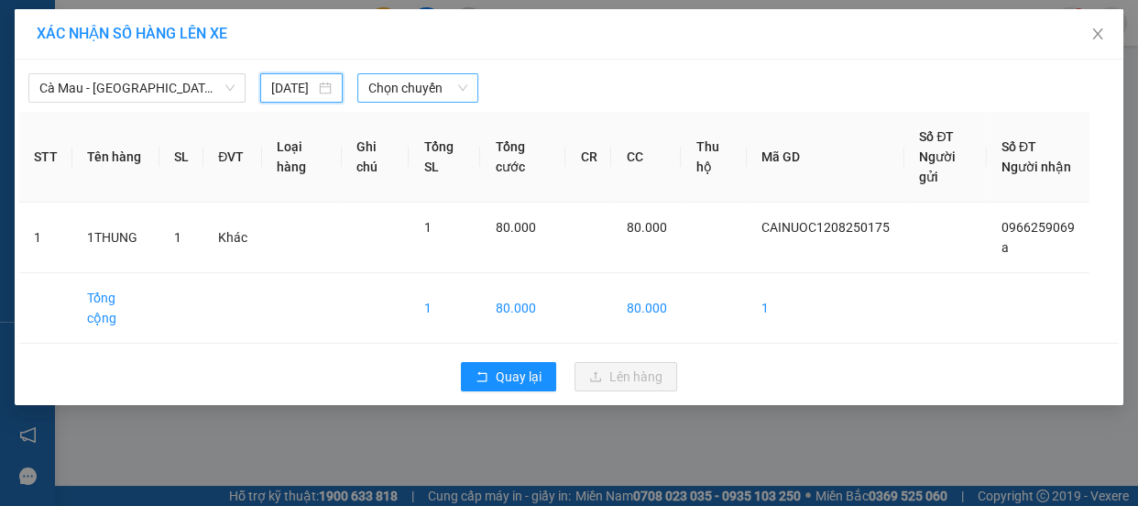
click at [447, 83] on span "Chọn chuyến" at bounding box center [417, 87] width 99 height 27
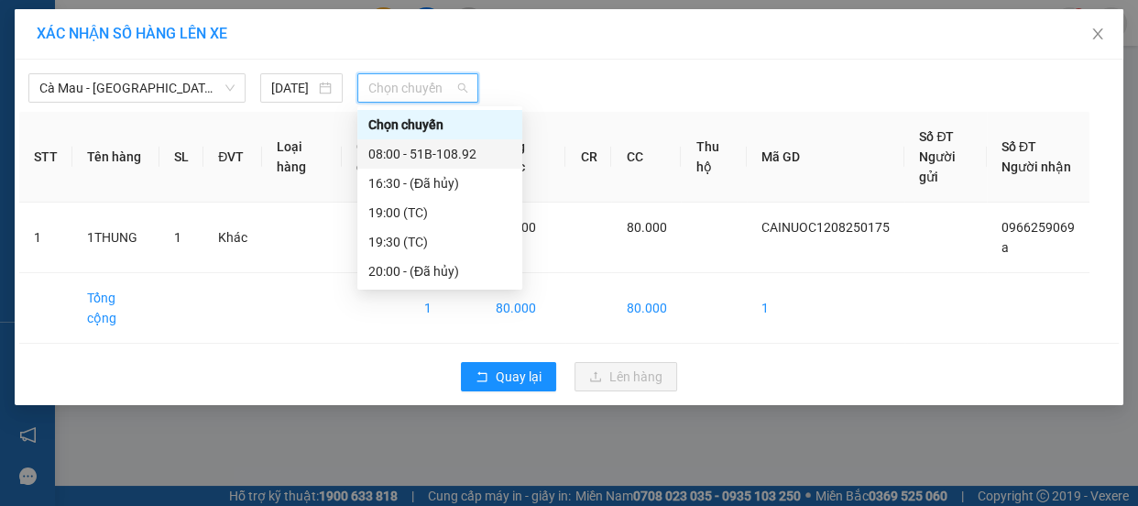
click at [451, 156] on div "08:00 - 51B-108.92" at bounding box center [439, 154] width 143 height 20
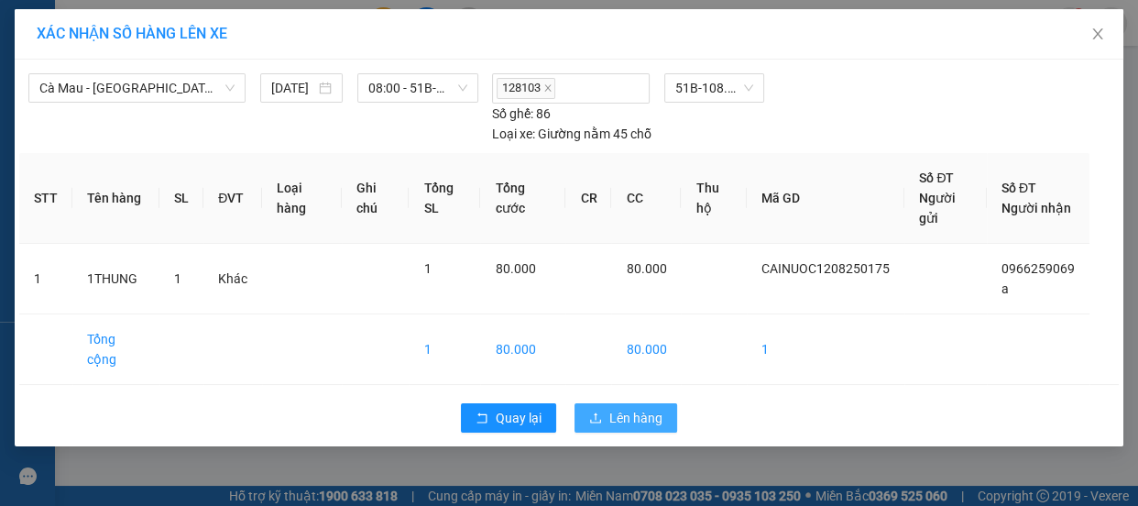
click at [615, 408] on span "Lên hàng" at bounding box center [635, 418] width 53 height 20
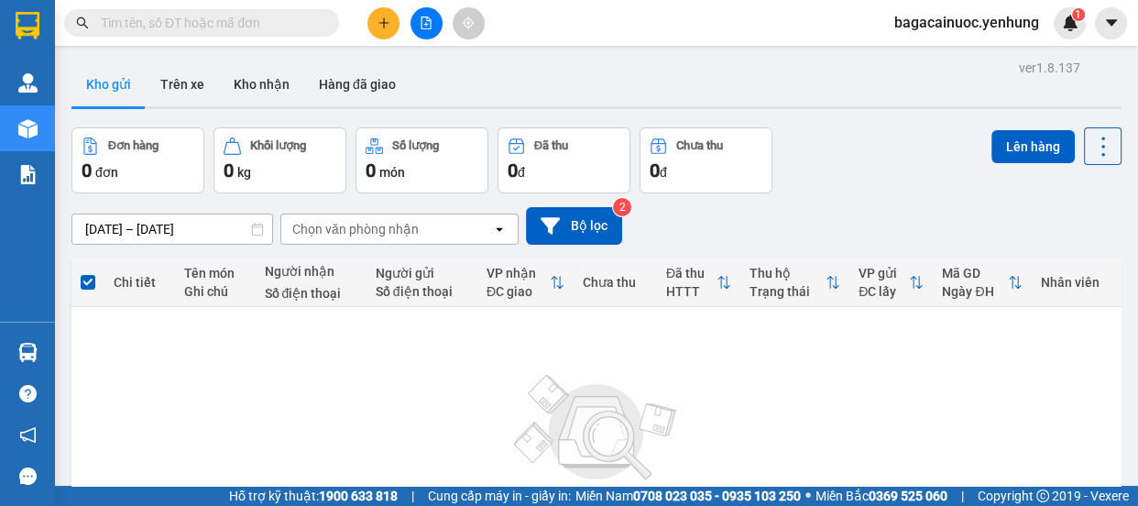
drag, startPoint x: 384, startPoint y: 44, endPoint x: 337, endPoint y: 55, distance: 48.0
drag, startPoint x: 337, startPoint y: 55, endPoint x: 796, endPoint y: 77, distance: 459.7
click at [796, 77] on div "Kho gửi Trên xe Kho nhận Hàng đã giao" at bounding box center [596, 86] width 1050 height 49
click at [390, 21] on icon "plus" at bounding box center [384, 22] width 13 height 13
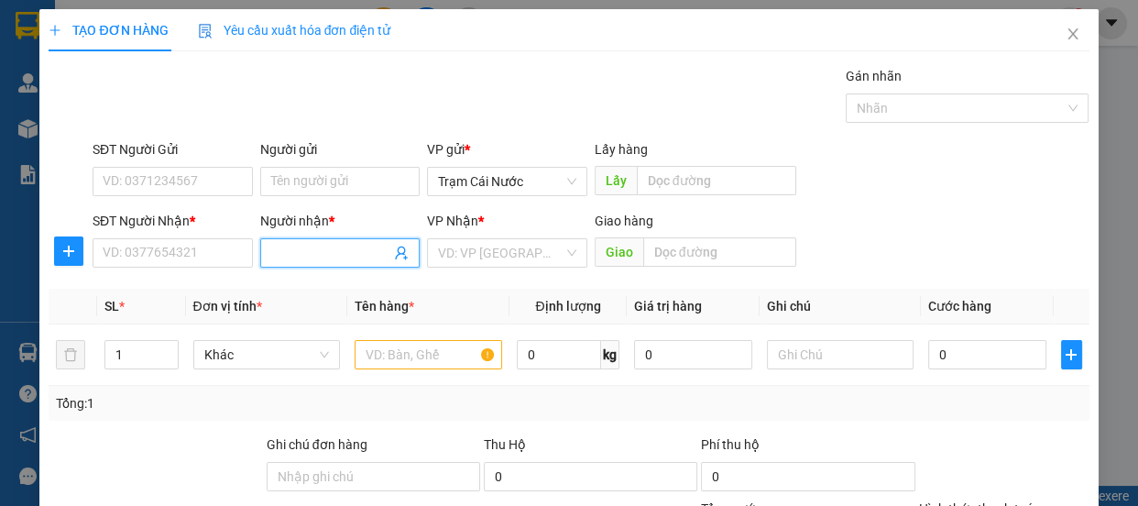
click at [345, 258] on input "Người nhận *" at bounding box center [331, 253] width 120 height 20
type input "0"
click at [384, 360] on input "text" at bounding box center [429, 354] width 148 height 29
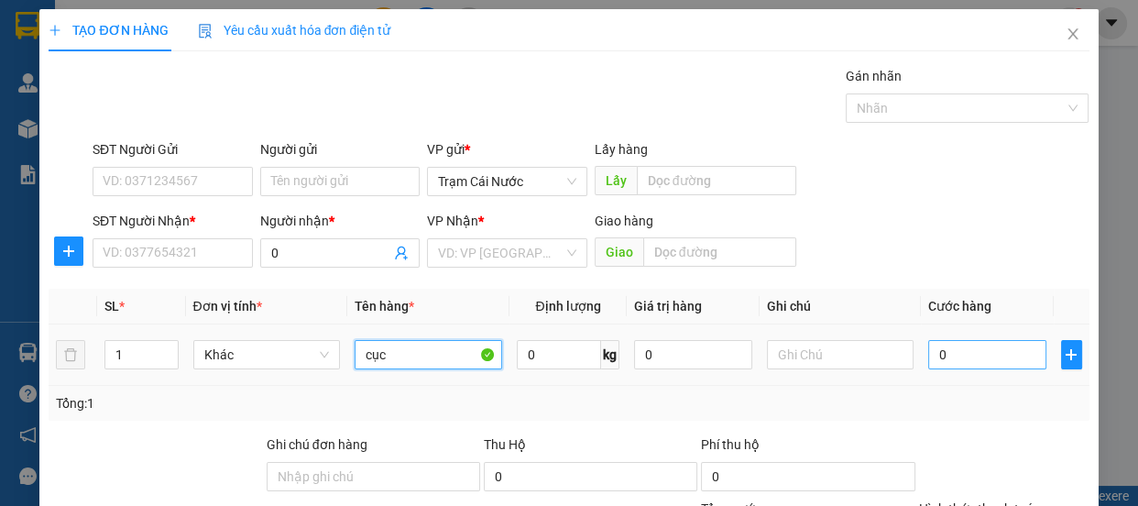
type input "cục"
click at [964, 340] on input "0" at bounding box center [987, 354] width 118 height 29
type input "5"
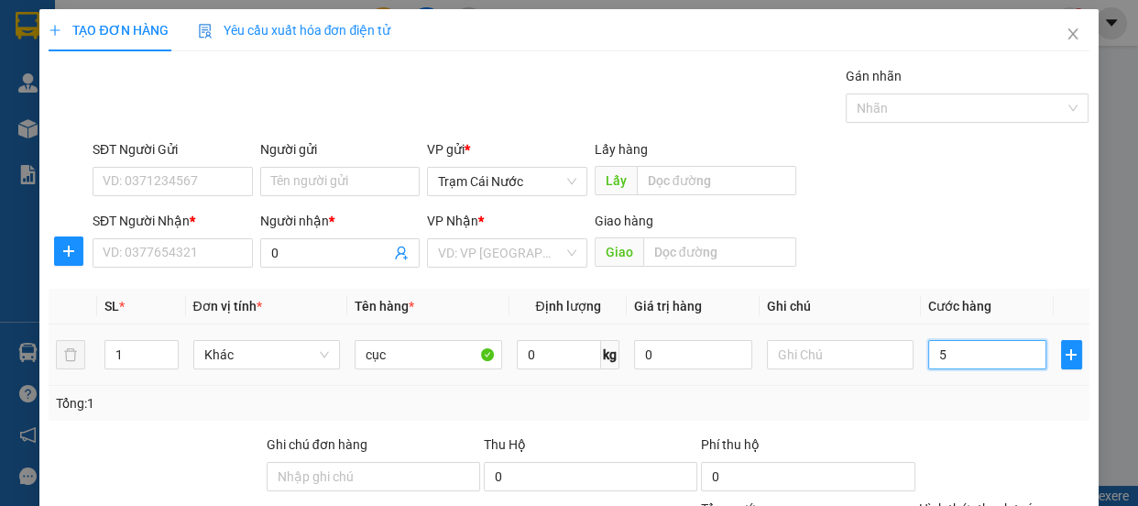
type input "50"
type input "50.000"
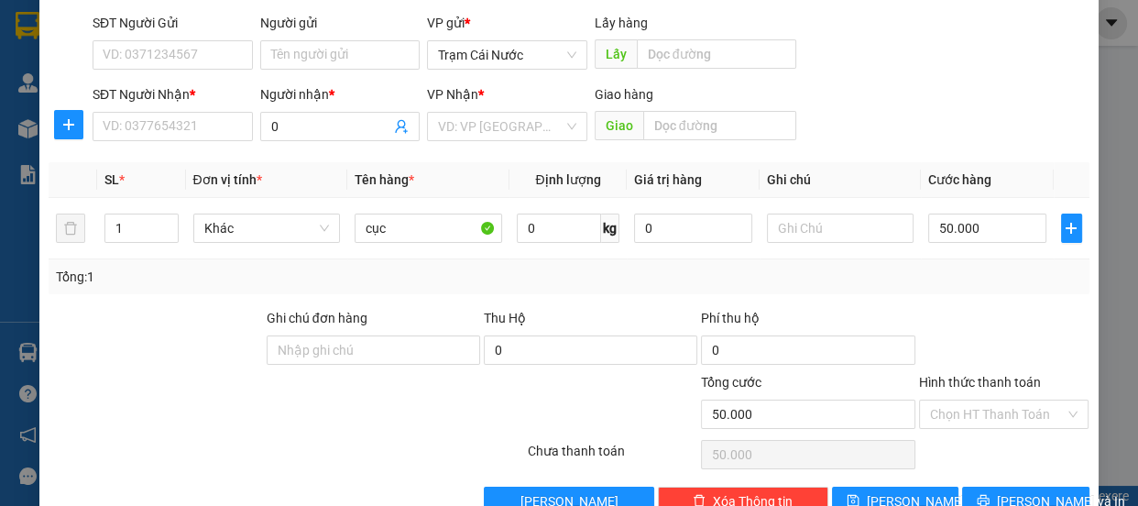
scroll to position [171, 0]
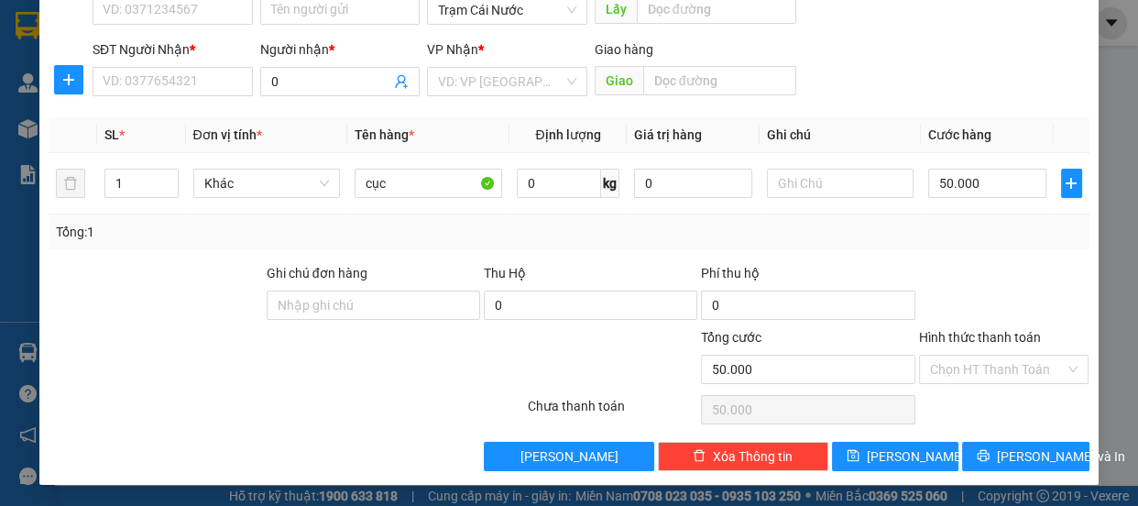
click at [1015, 335] on label "Hình thức thanh toán" at bounding box center [980, 337] width 122 height 15
click at [1015, 356] on input "Hình thức thanh toán" at bounding box center [998, 369] width 136 height 27
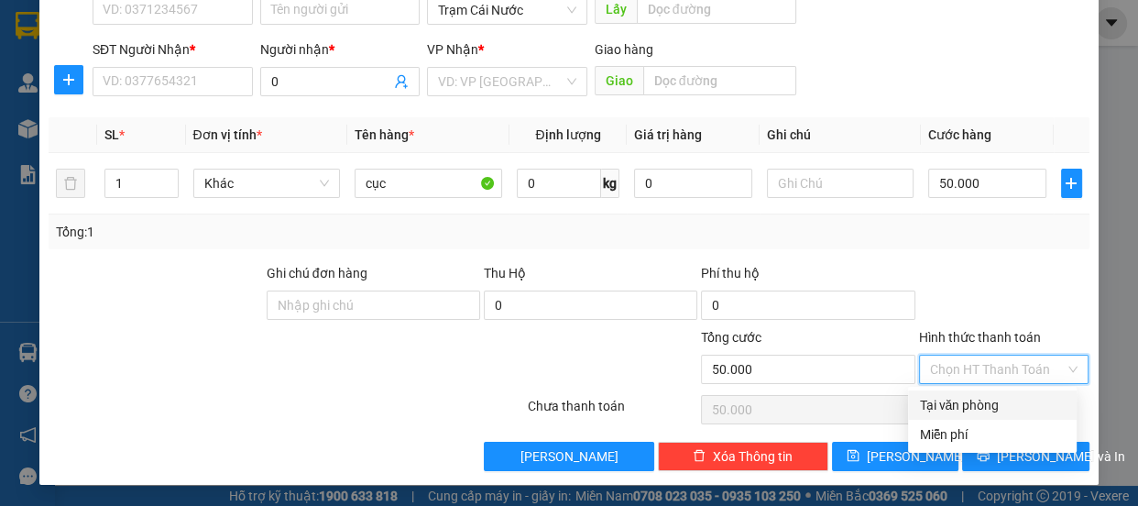
click at [973, 405] on div "Tại văn phòng" at bounding box center [992, 405] width 147 height 20
type input "0"
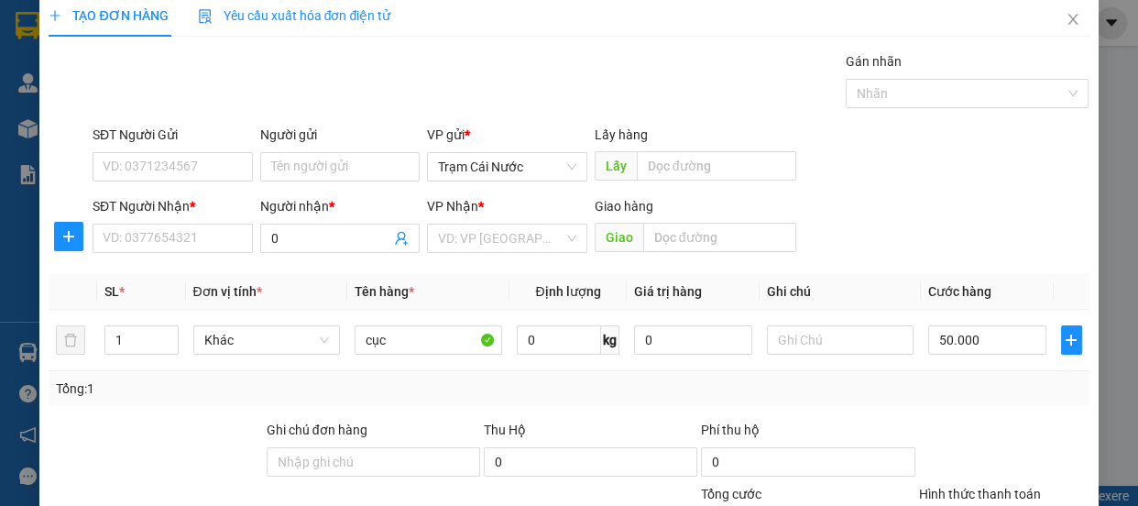
scroll to position [0, 0]
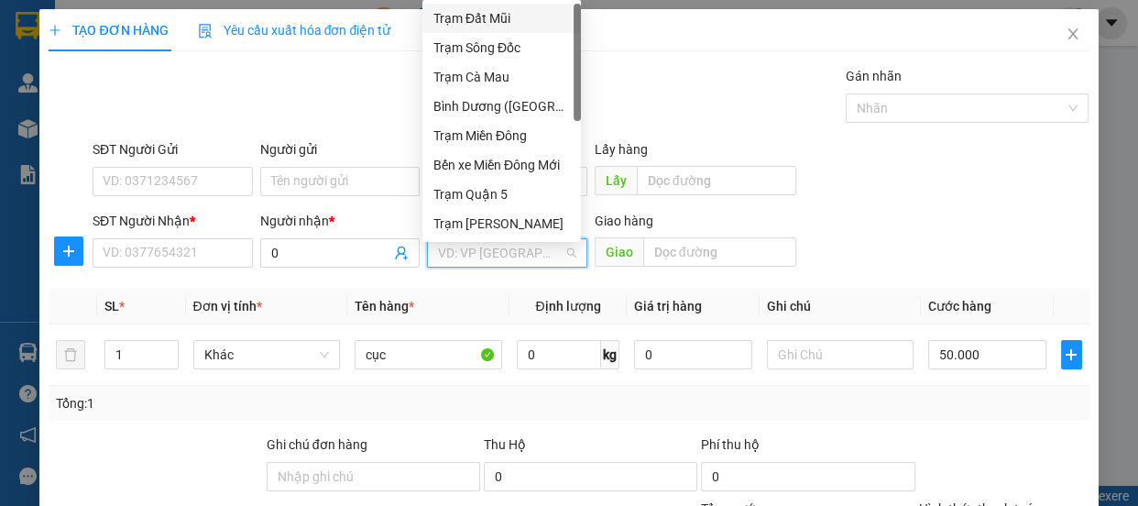
click at [490, 246] on input "search" at bounding box center [501, 252] width 126 height 27
click at [554, 159] on div "Bến xe Miền Đông Mới" at bounding box center [502, 165] width 137 height 20
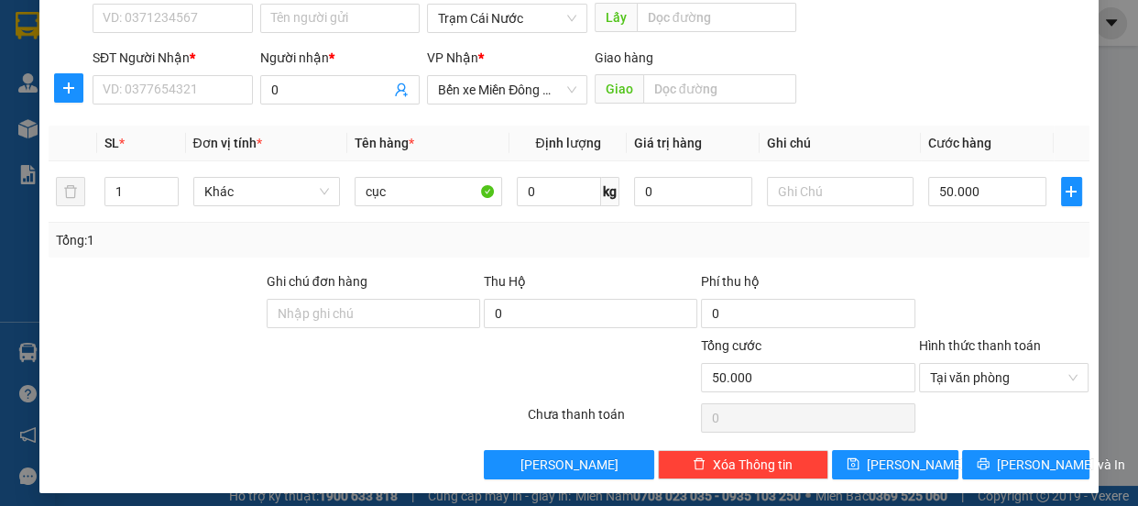
scroll to position [171, 0]
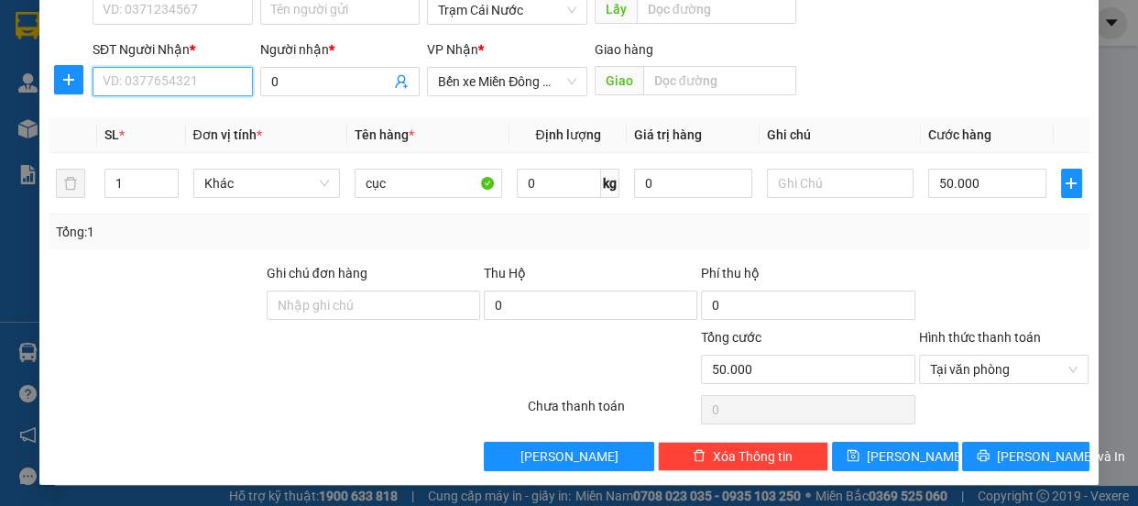
click at [179, 78] on input "SĐT Người Nhận *" at bounding box center [173, 81] width 160 height 29
type input "0364557652"
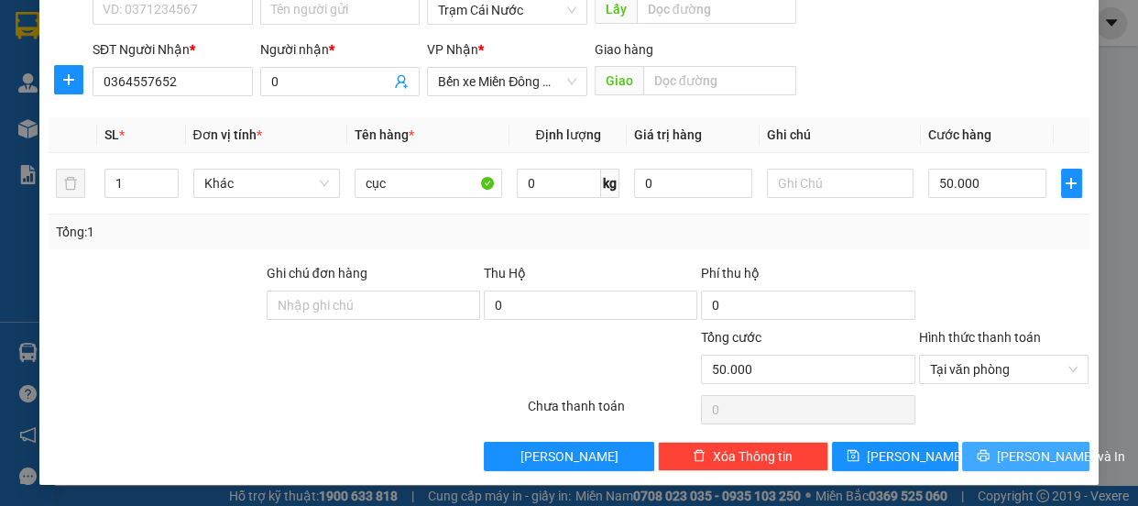
click at [1014, 461] on span "[PERSON_NAME] và In" at bounding box center [1061, 456] width 128 height 20
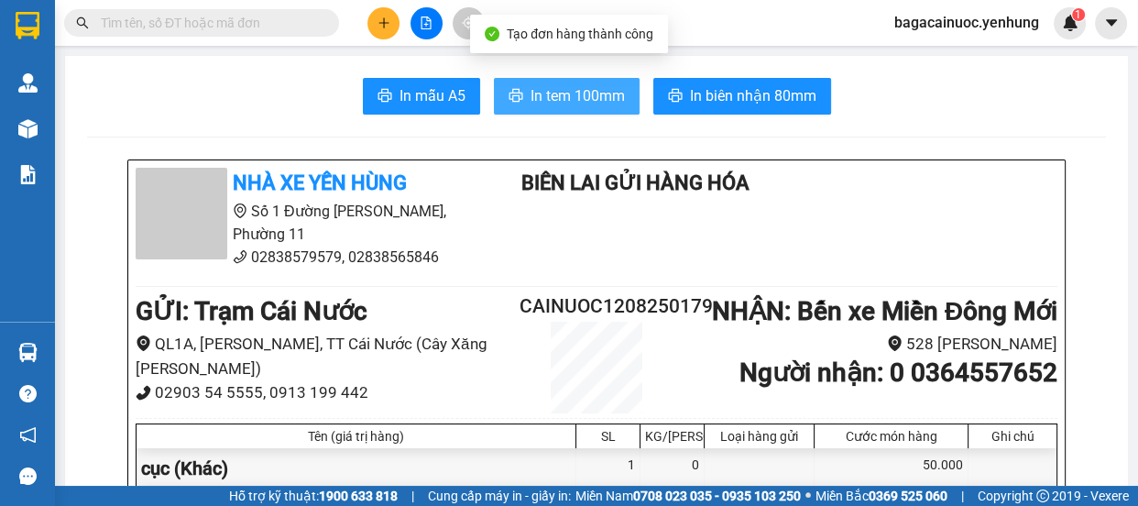
click at [544, 88] on span "In tem 100mm" at bounding box center [578, 95] width 94 height 23
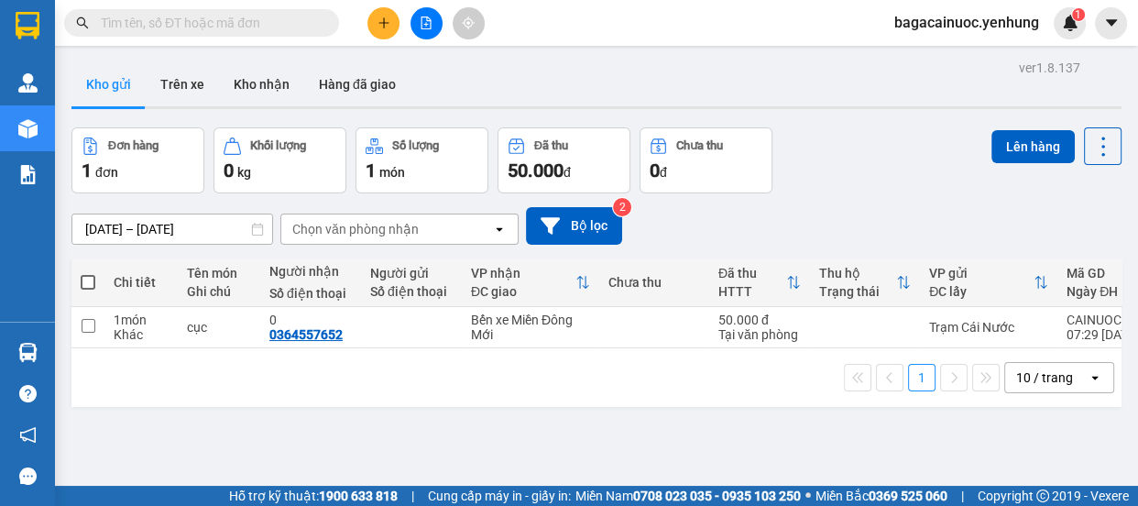
click at [92, 276] on span at bounding box center [88, 282] width 15 height 15
click at [88, 273] on input "checkbox" at bounding box center [88, 273] width 0 height 0
checkbox input "true"
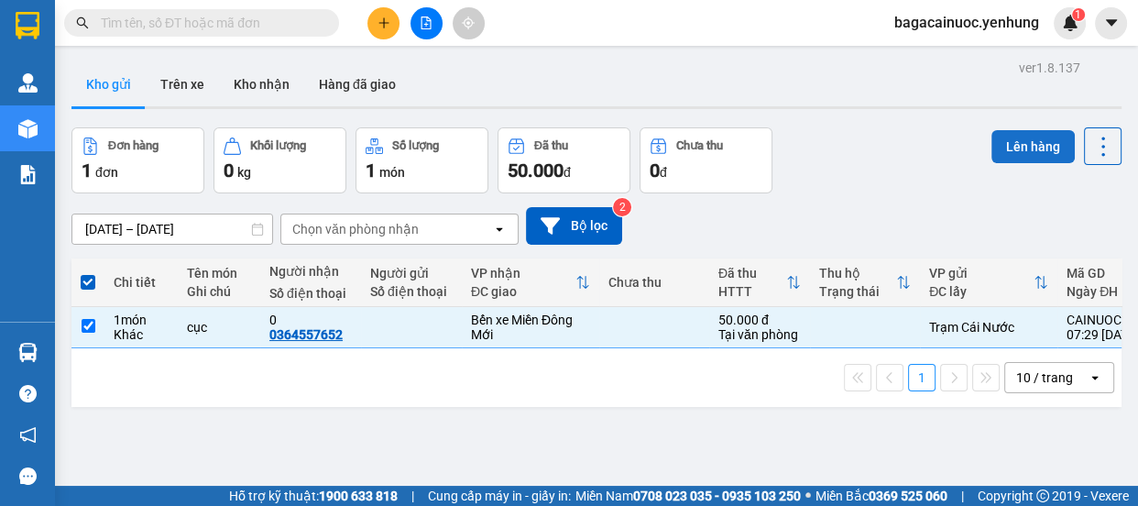
click at [1020, 140] on button "Lên hàng" at bounding box center [1033, 146] width 83 height 33
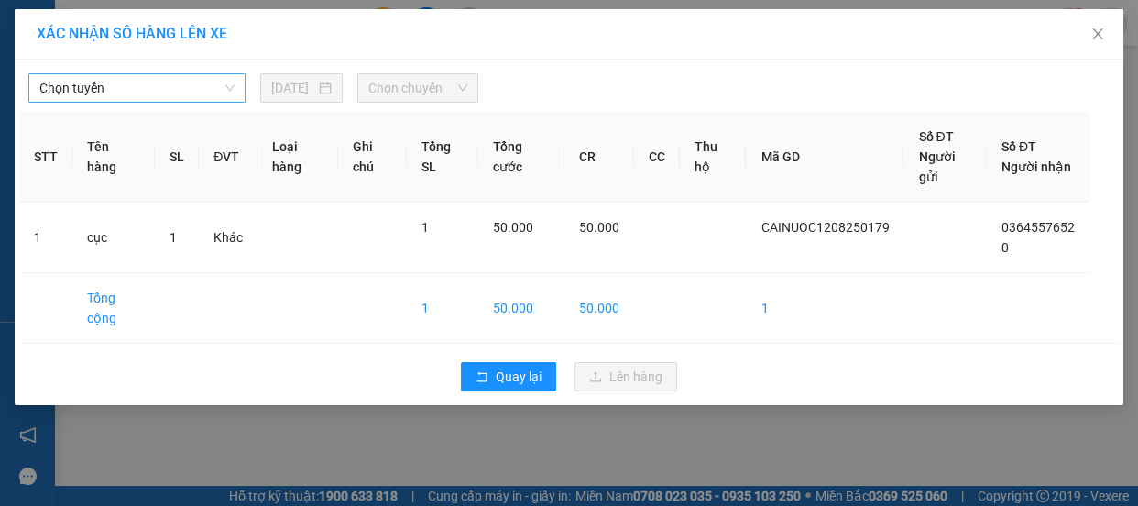
click at [180, 82] on span "Chọn tuyến" at bounding box center [136, 87] width 195 height 27
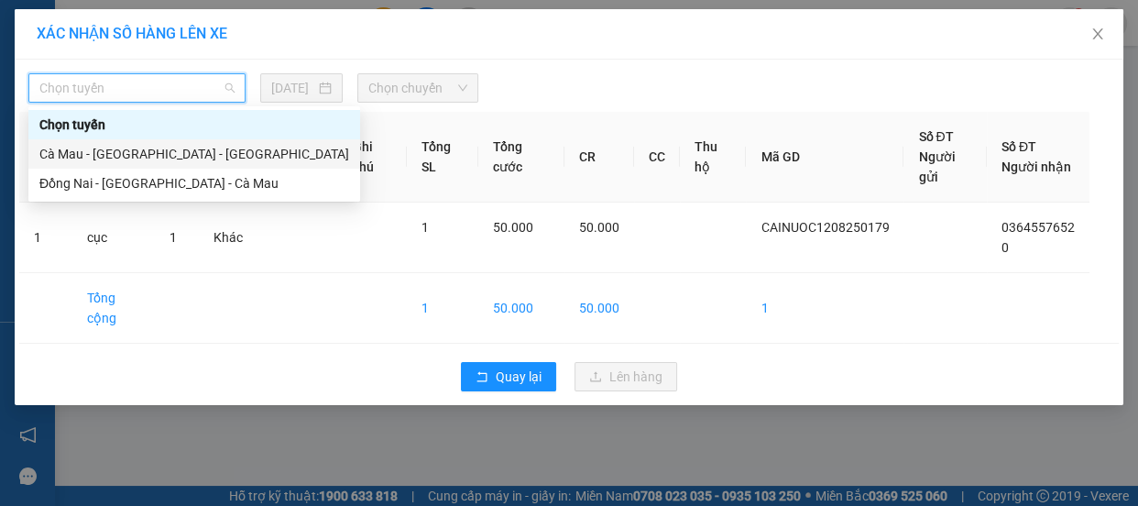
click at [115, 147] on div "Cà Mau - [GEOGRAPHIC_DATA] - [GEOGRAPHIC_DATA]" at bounding box center [194, 154] width 310 height 20
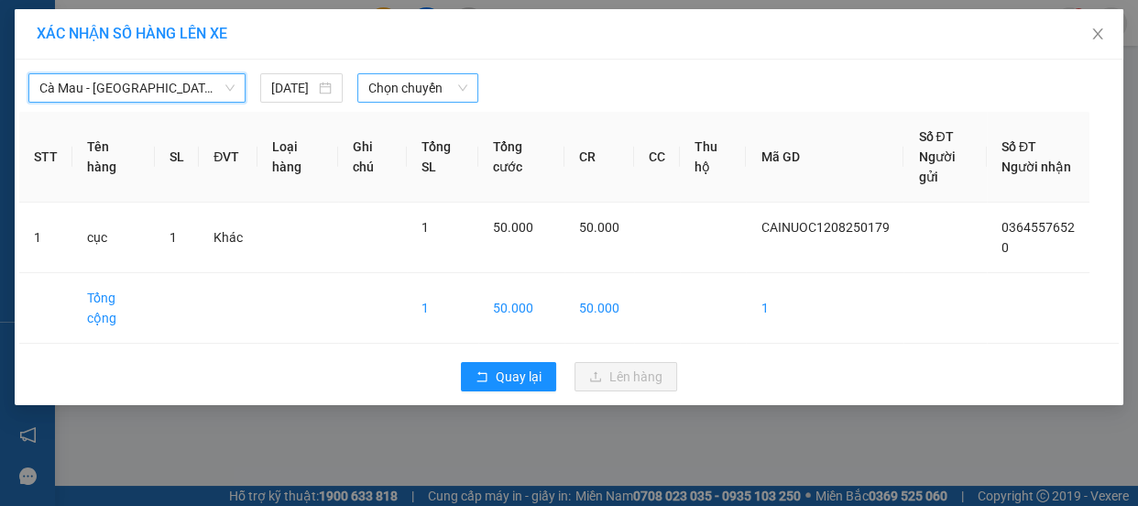
click at [379, 77] on span "Chọn chuyến" at bounding box center [417, 87] width 99 height 27
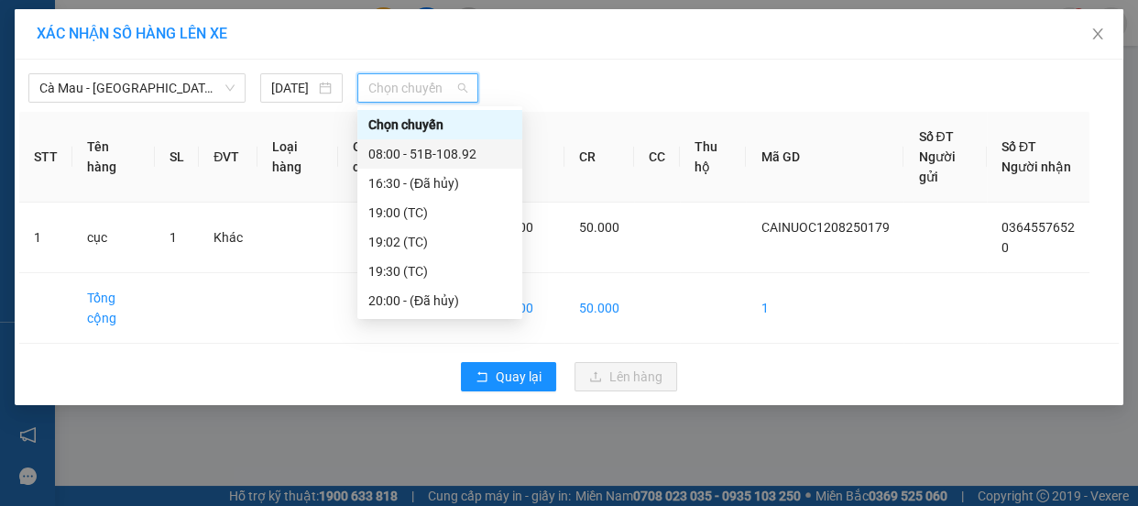
click at [445, 156] on div "08:00 - 51B-108.92" at bounding box center [439, 154] width 143 height 20
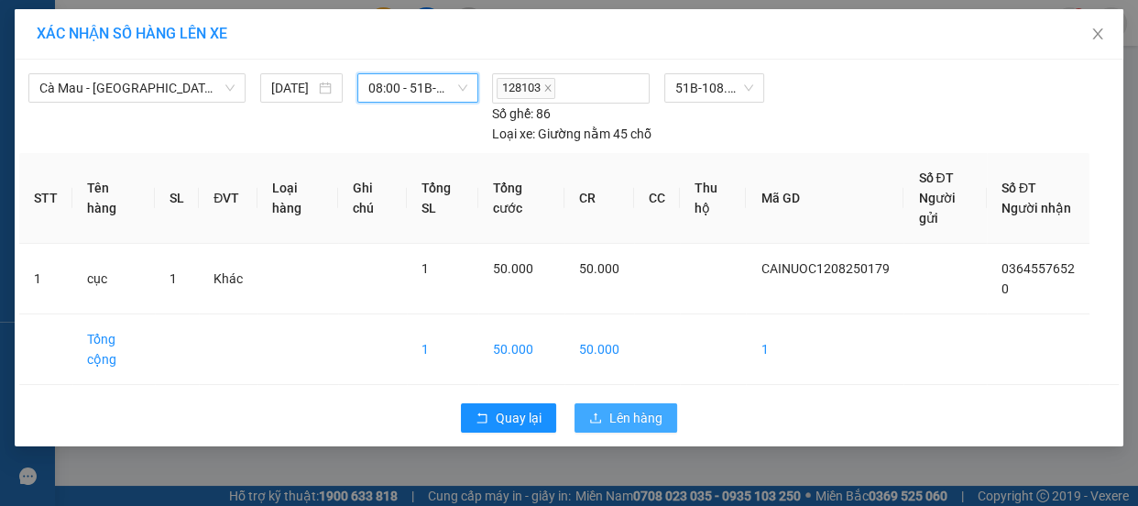
click at [616, 408] on span "Lên hàng" at bounding box center [635, 418] width 53 height 20
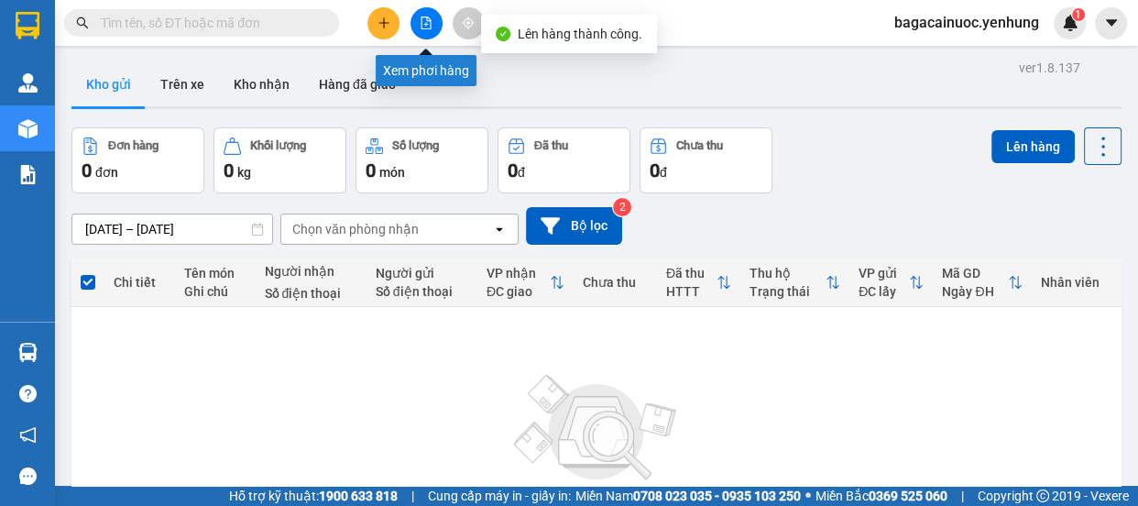
click at [422, 23] on icon "file-add" at bounding box center [427, 22] width 10 height 13
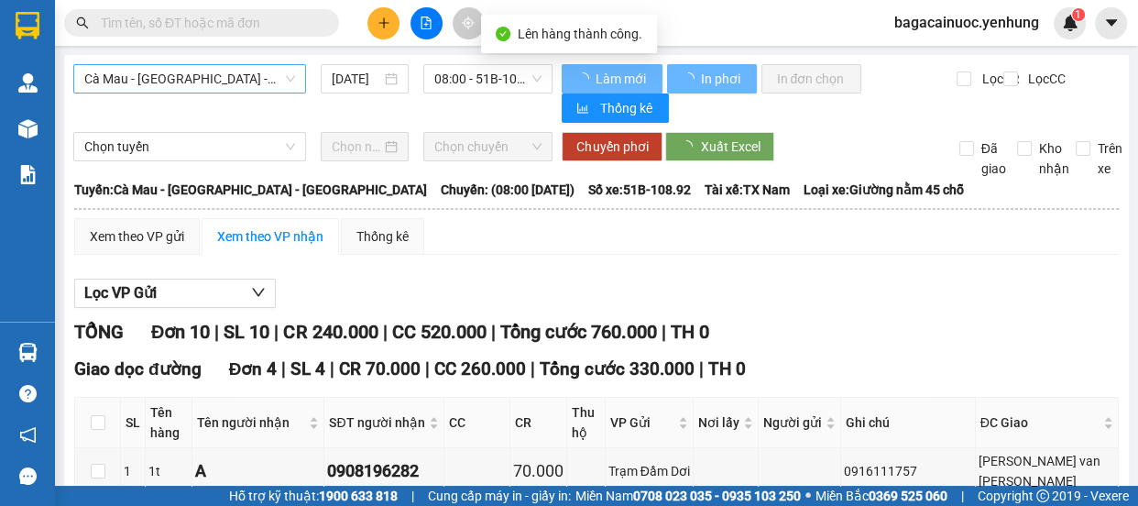
click at [263, 84] on span "Cà Mau - [GEOGRAPHIC_DATA] - [GEOGRAPHIC_DATA]" at bounding box center [189, 78] width 211 height 27
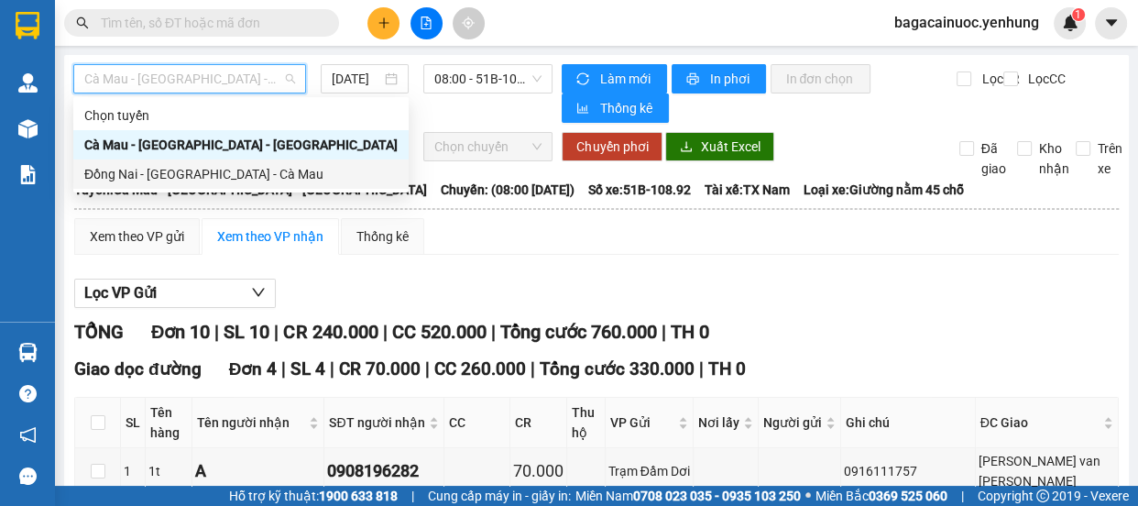
click at [195, 173] on div "Đồng Nai - [GEOGRAPHIC_DATA] - Cà Mau" at bounding box center [240, 174] width 313 height 20
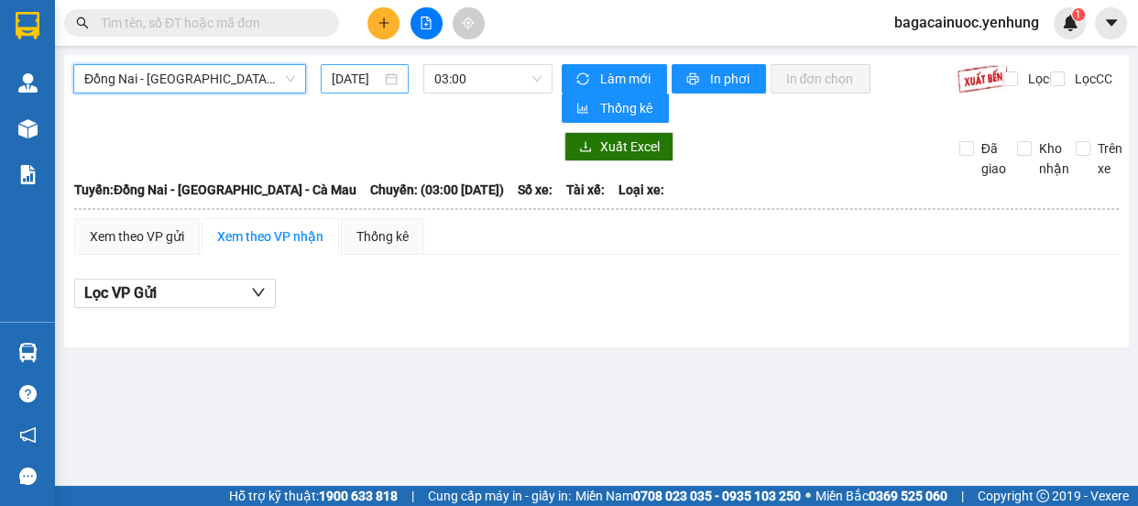
click at [343, 79] on input "[DATE]" at bounding box center [356, 79] width 49 height 20
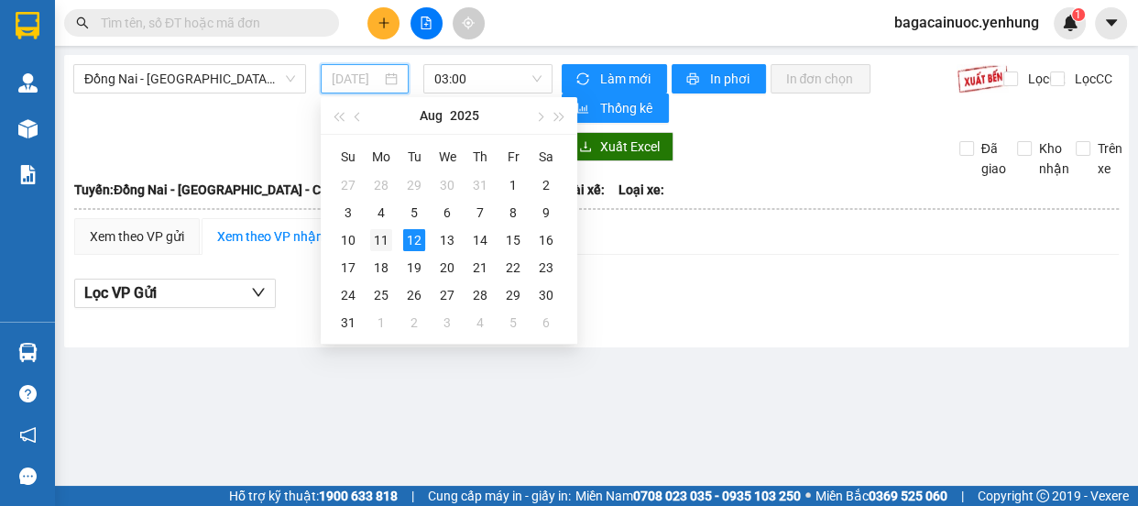
click at [383, 237] on div "11" at bounding box center [381, 240] width 22 height 22
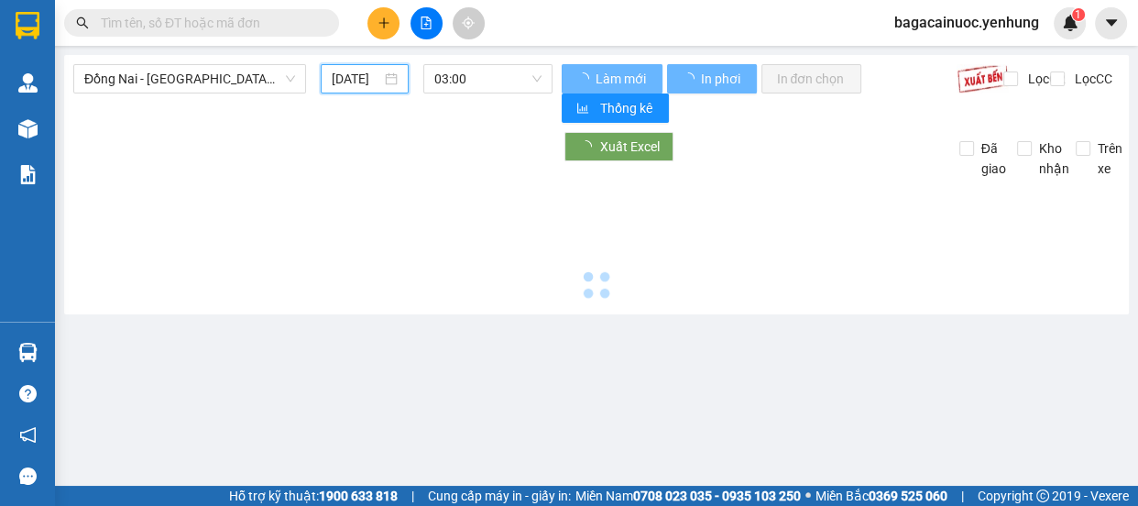
type input "[DATE]"
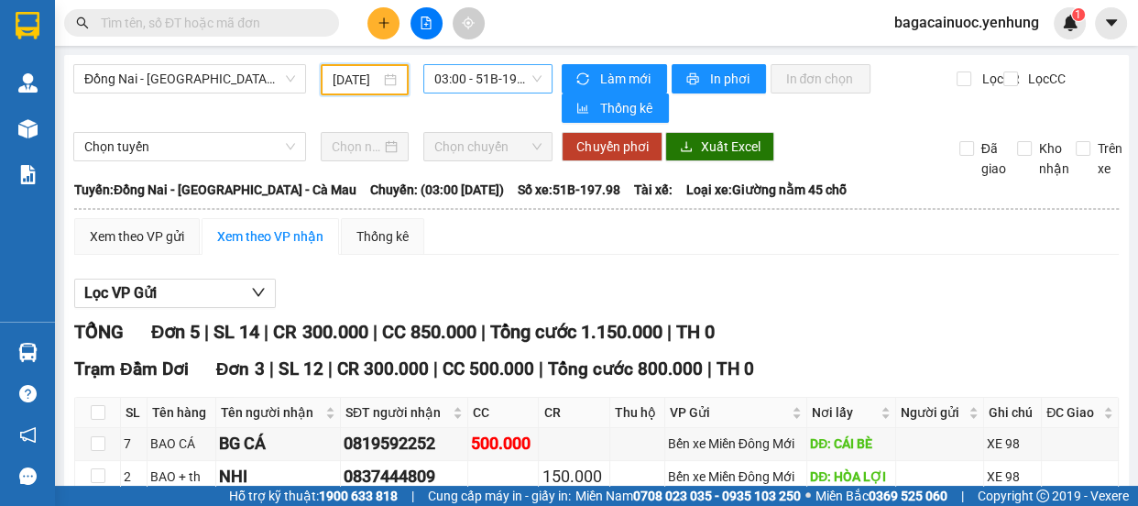
click at [528, 78] on span "03:00 - 51B-197.98" at bounding box center [487, 78] width 107 height 27
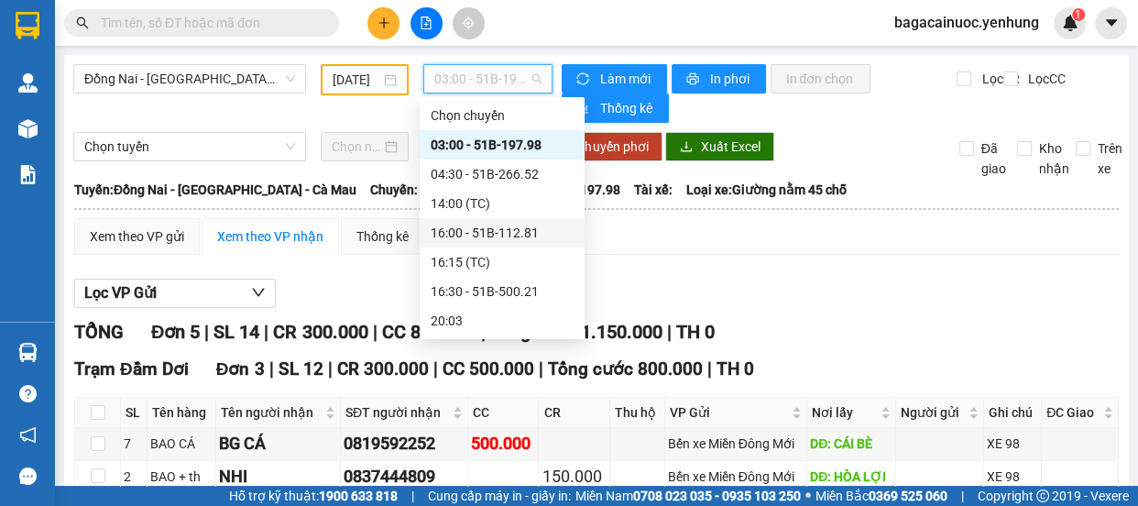
click at [503, 228] on div "16:00 - 51B-112.81" at bounding box center [502, 233] width 143 height 20
